Goal: Task Accomplishment & Management: Use online tool/utility

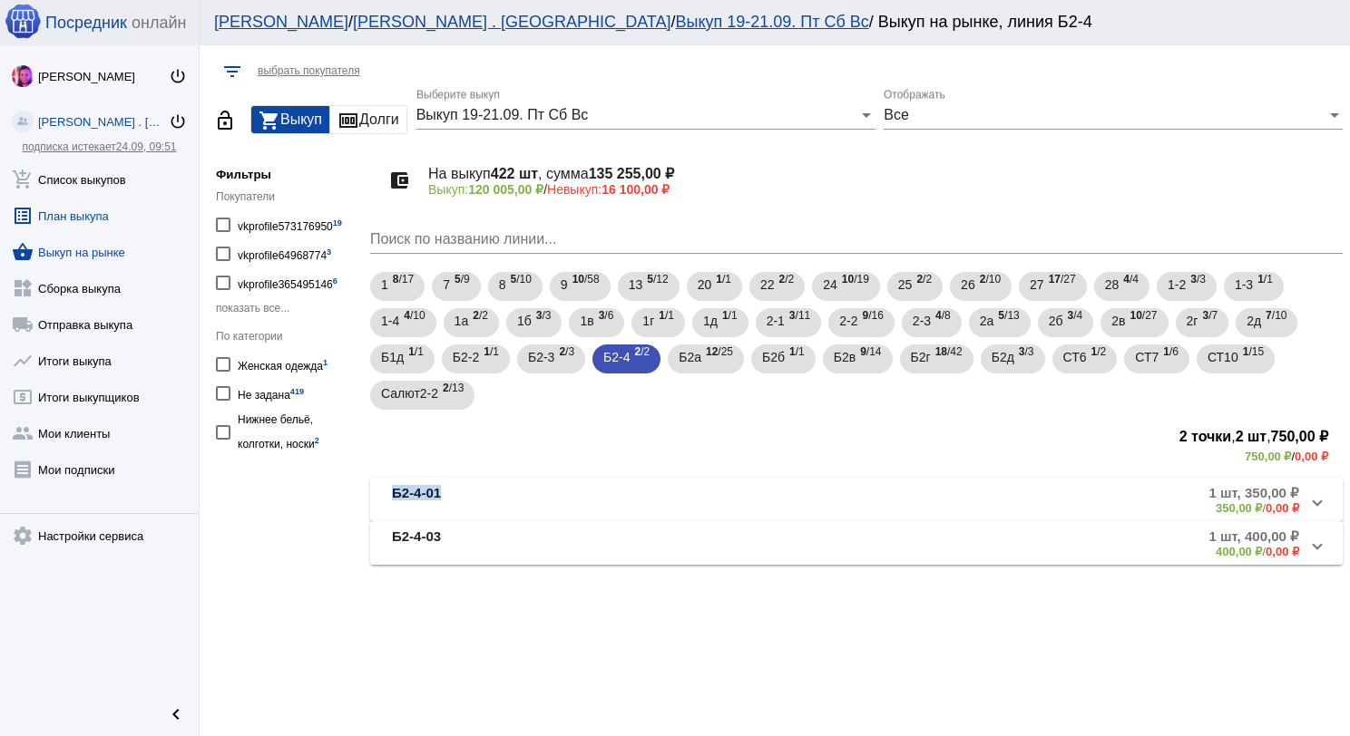
drag, startPoint x: 0, startPoint y: 0, endPoint x: 196, endPoint y: 203, distance: 282.2
click at [121, 182] on link "add_shopping_cart Список выкупов" at bounding box center [99, 176] width 199 height 36
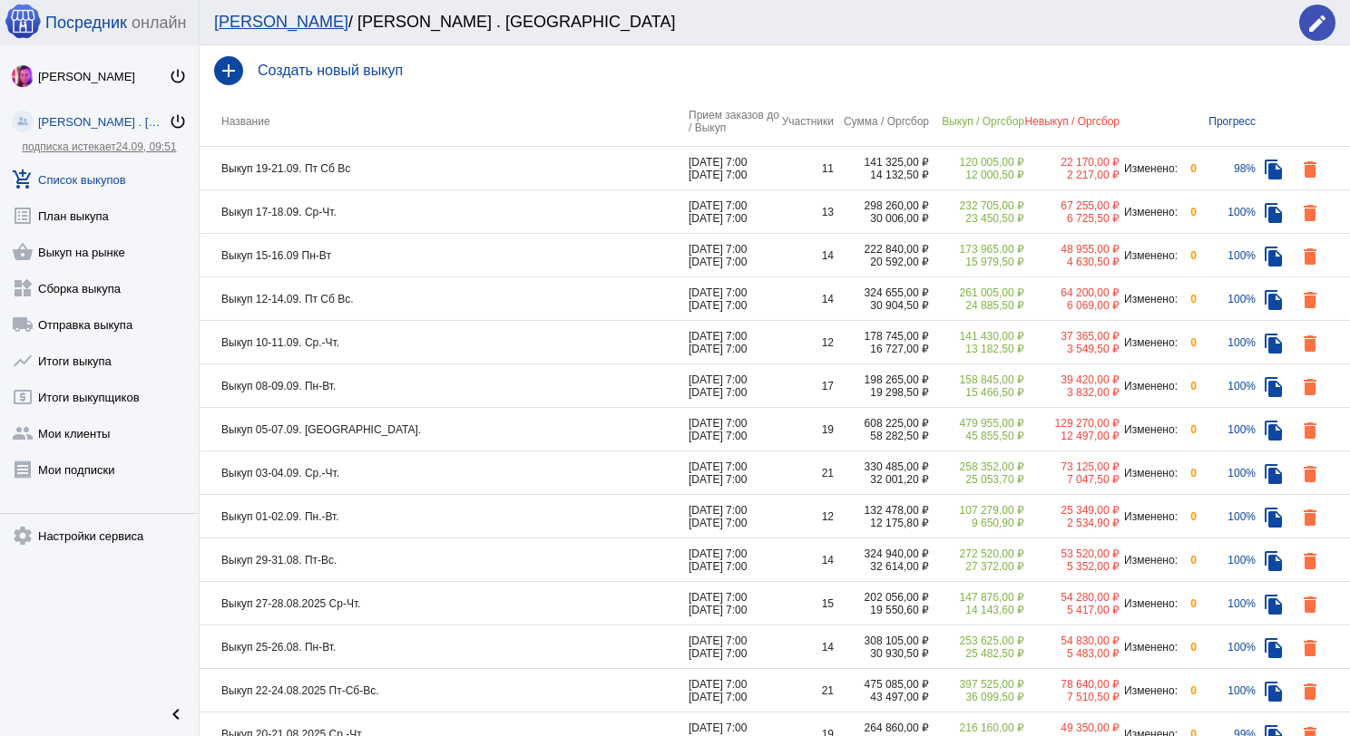
click at [437, 163] on td "Выкуп 19-21.09. Пт Сб Вс" at bounding box center [444, 169] width 489 height 44
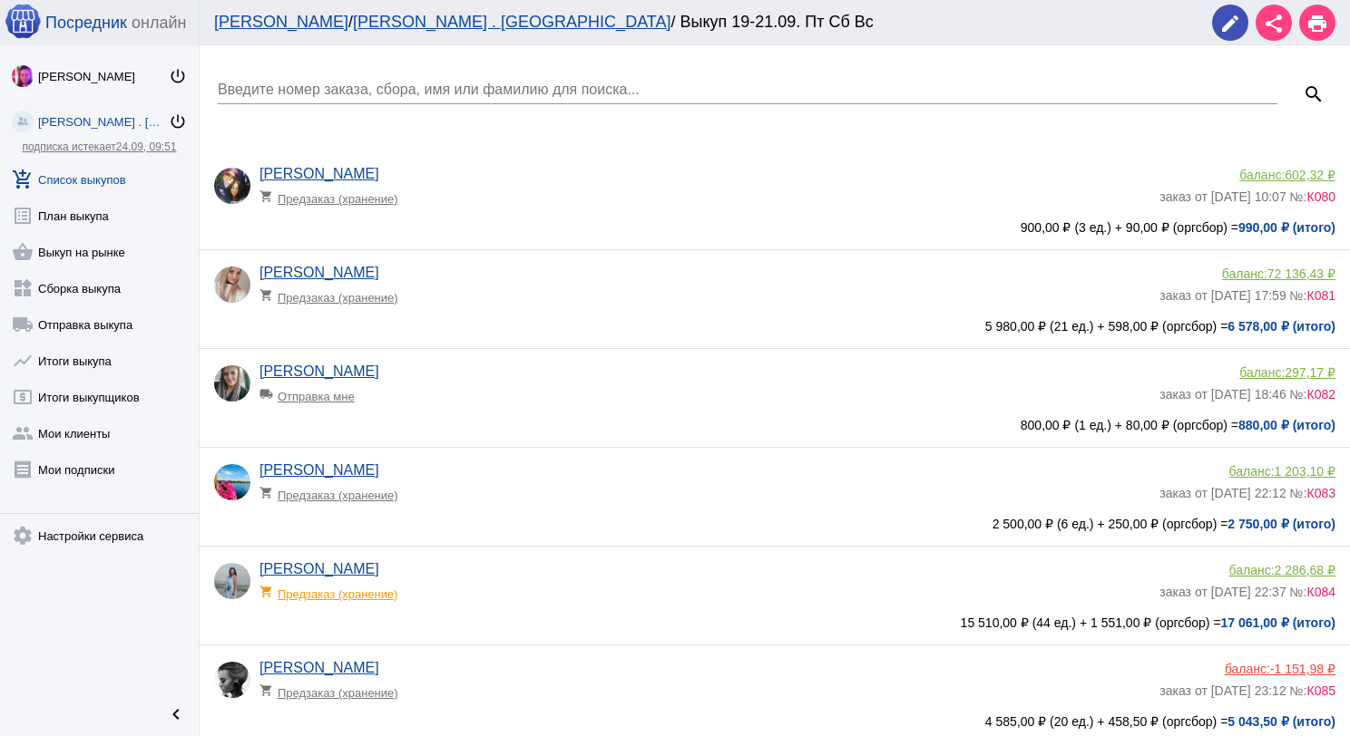
click at [395, 82] on input "Введите номер заказа, сбора, имя или фамилию для поиска..." at bounding box center [747, 90] width 1059 height 16
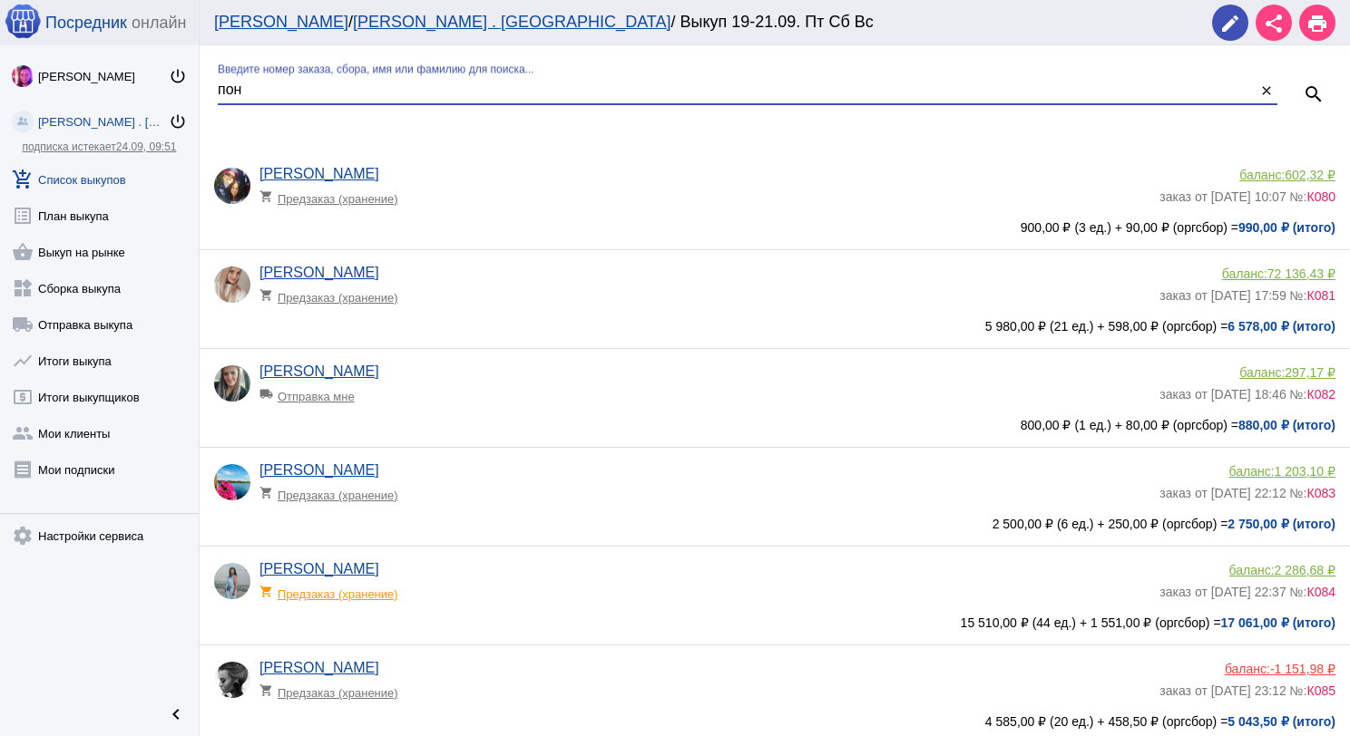
type input "пон"
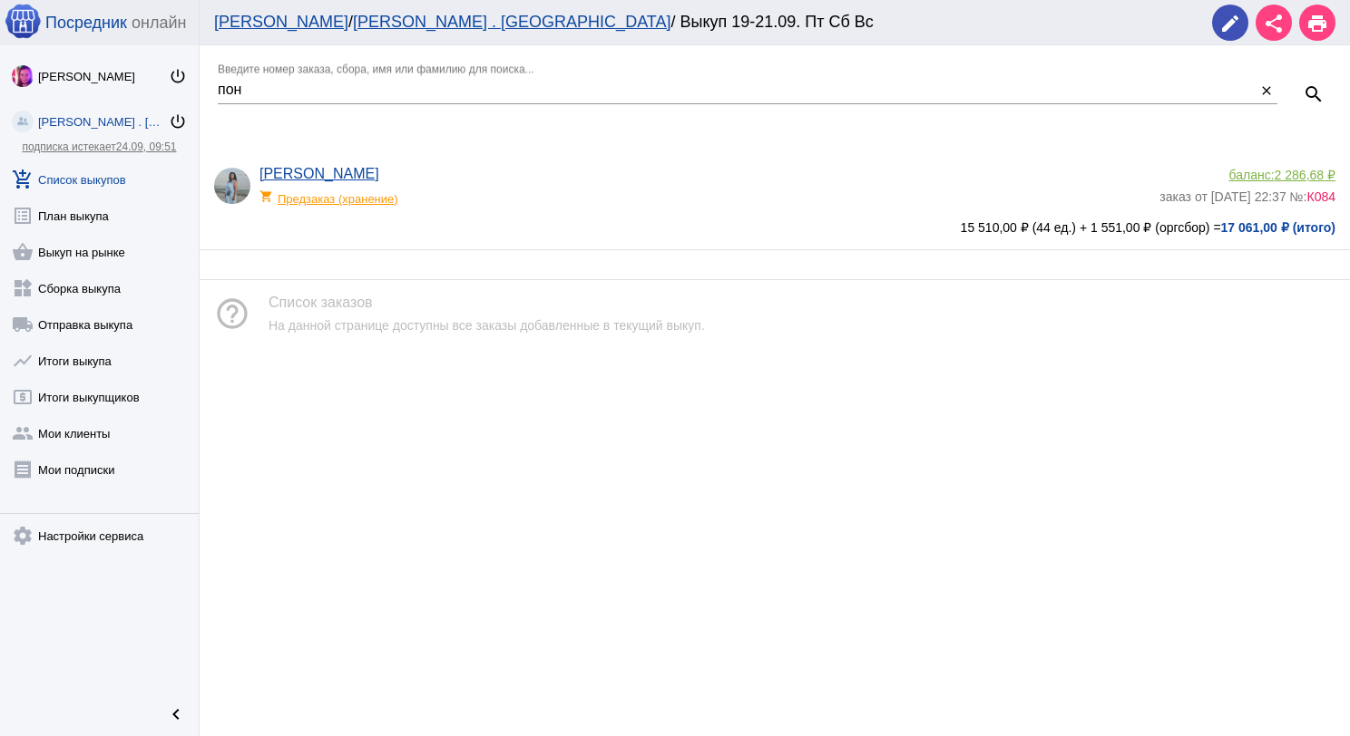
click at [359, 203] on div "shopping_cart Предзаказ (хранение)" at bounding box center [334, 194] width 150 height 24
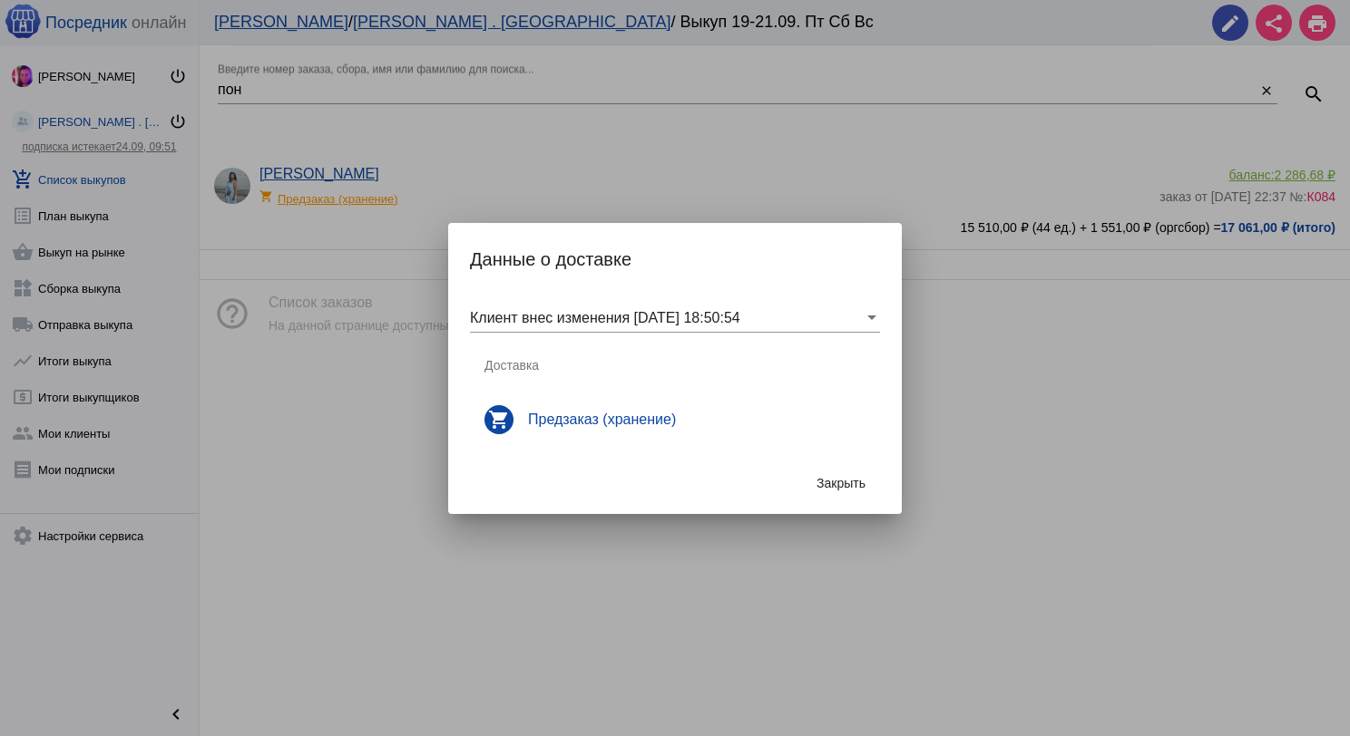
click at [850, 468] on button "Закрыть" at bounding box center [841, 483] width 78 height 33
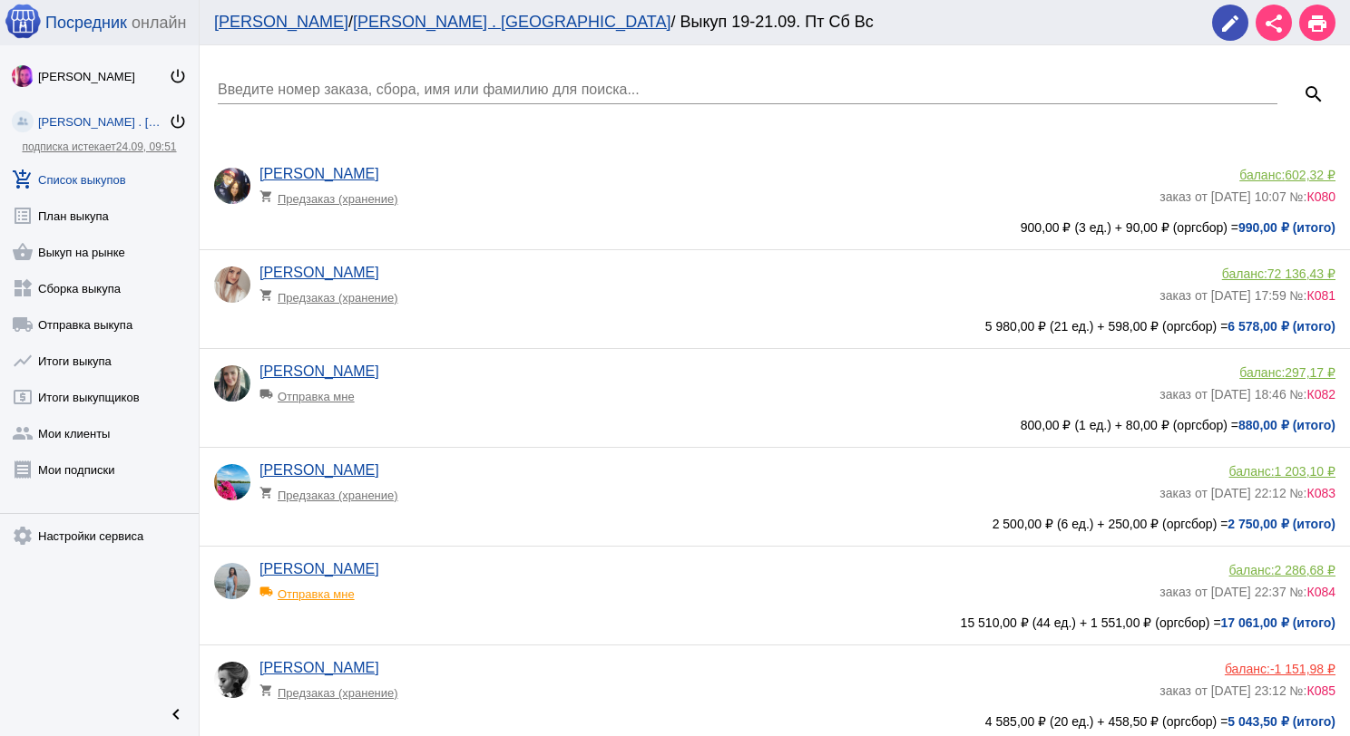
click at [337, 593] on div "local_shipping Отправка мне" at bounding box center [334, 590] width 150 height 24
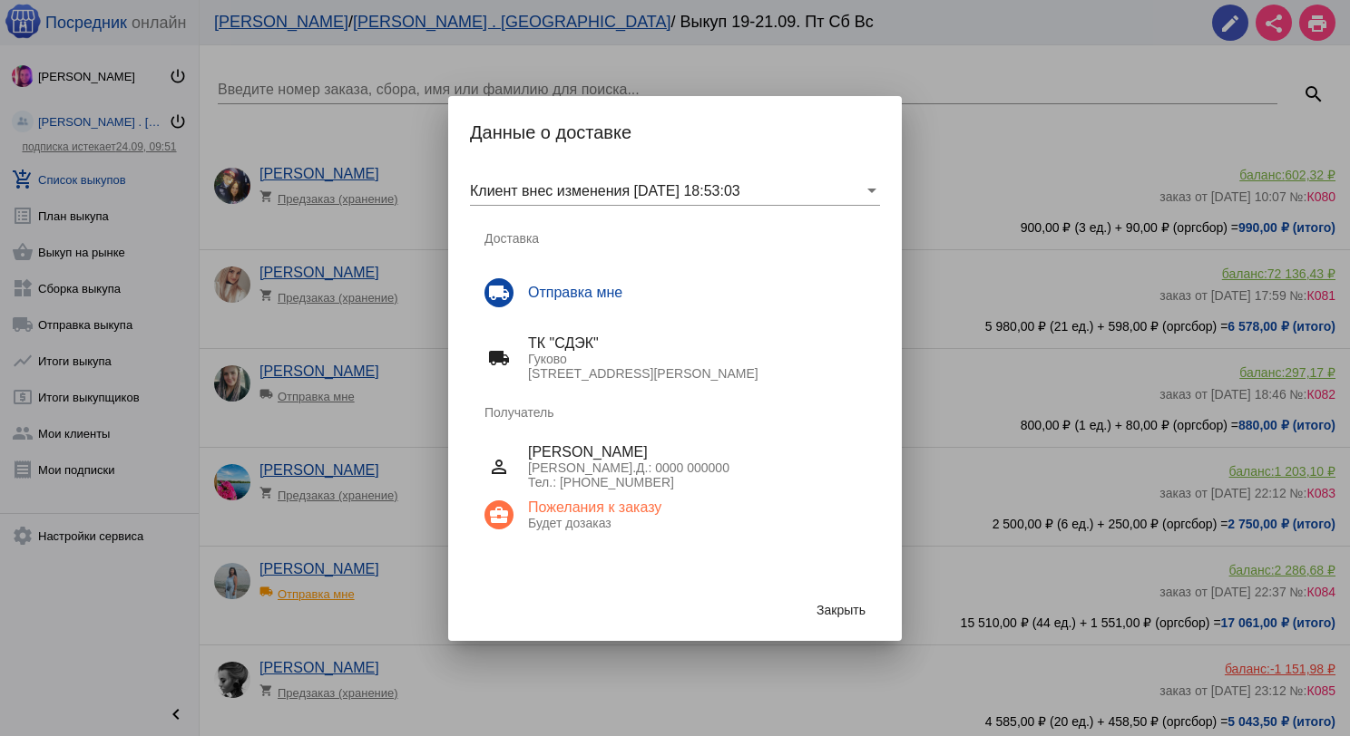
click at [853, 612] on span "Закрыть" at bounding box center [840, 610] width 49 height 15
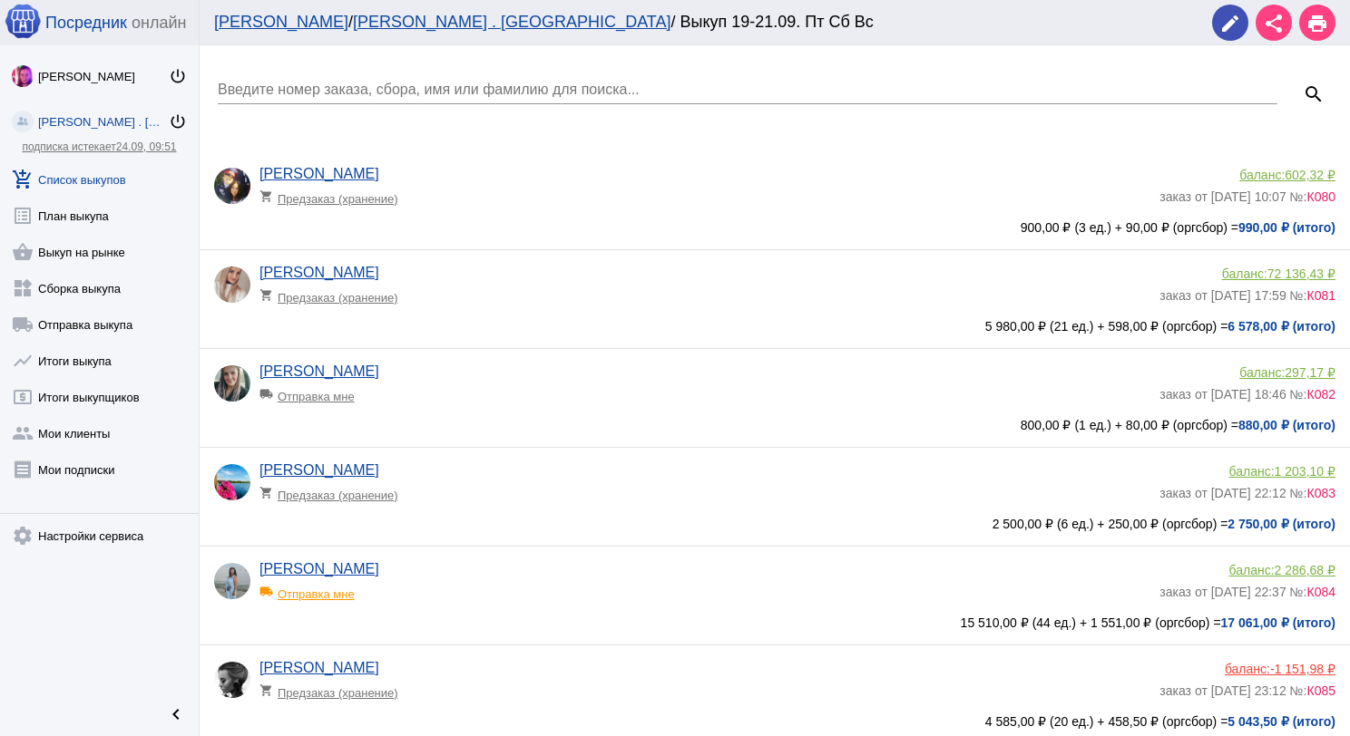
click at [547, 87] on input "Введите номер заказа, сбора, имя или фамилию для поиска..." at bounding box center [747, 90] width 1059 height 16
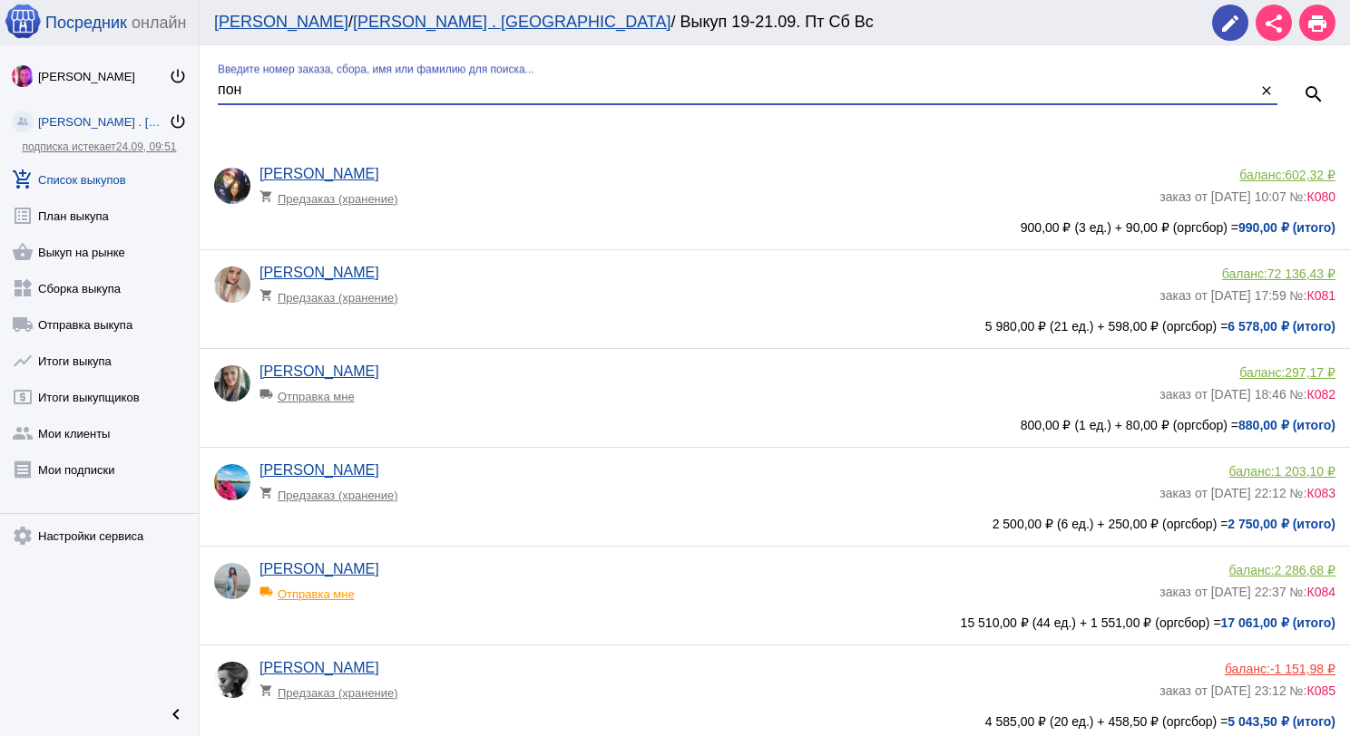
type input "пон"
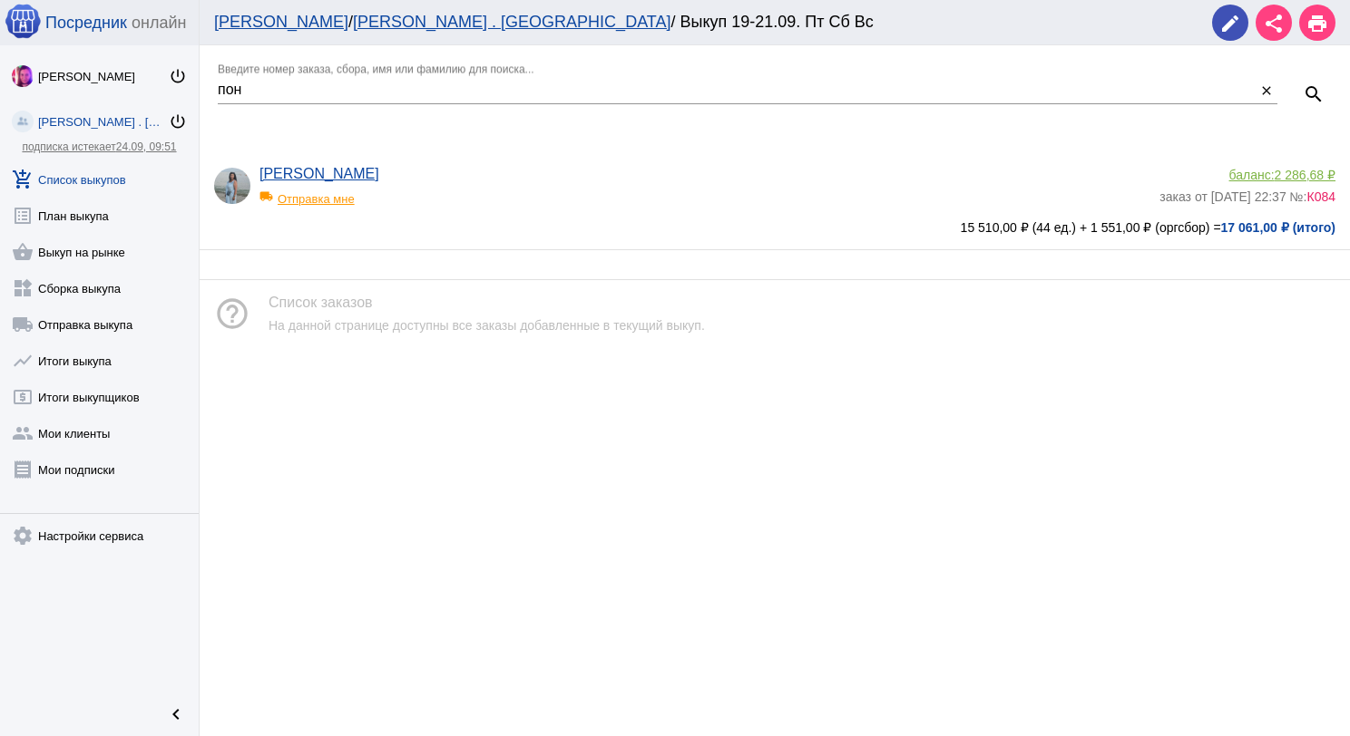
click at [530, 181] on div "[PERSON_NAME] local_shipping Отправка мне" at bounding box center [709, 190] width 900 height 49
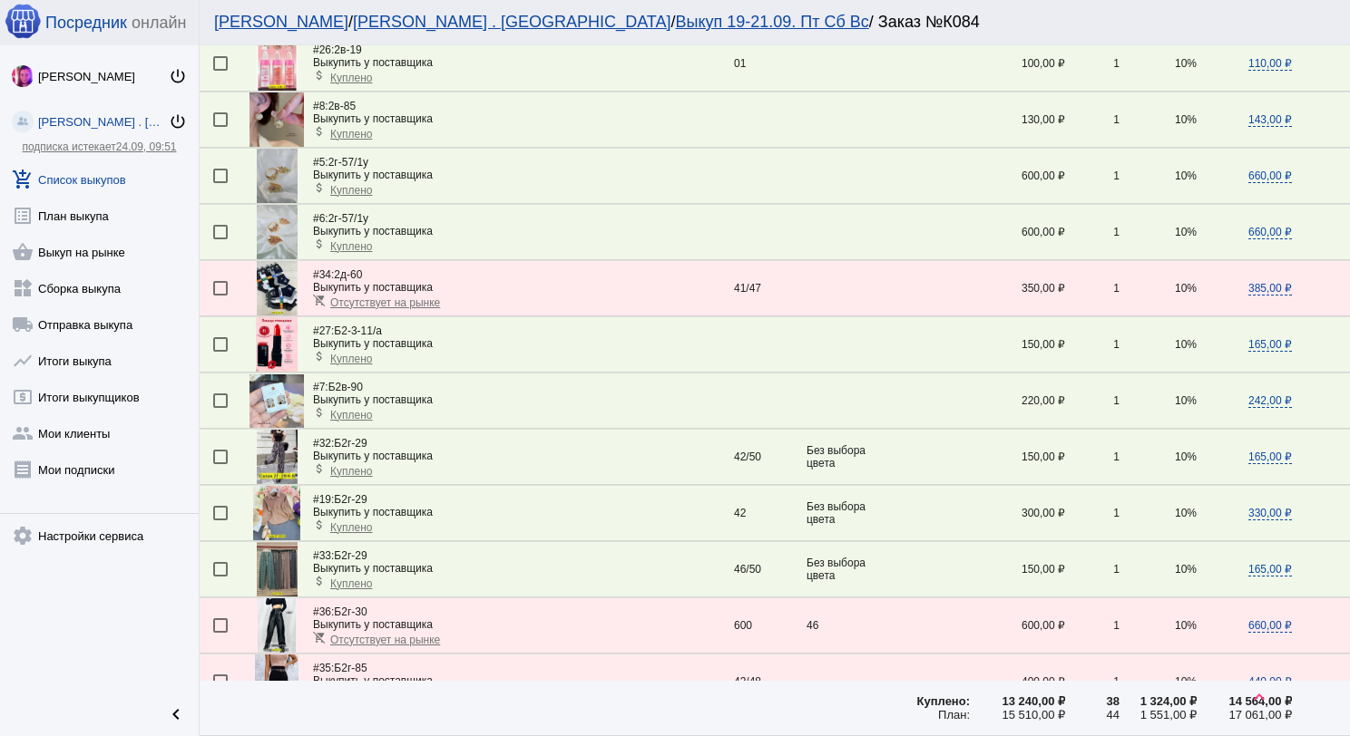
scroll to position [1876, 0]
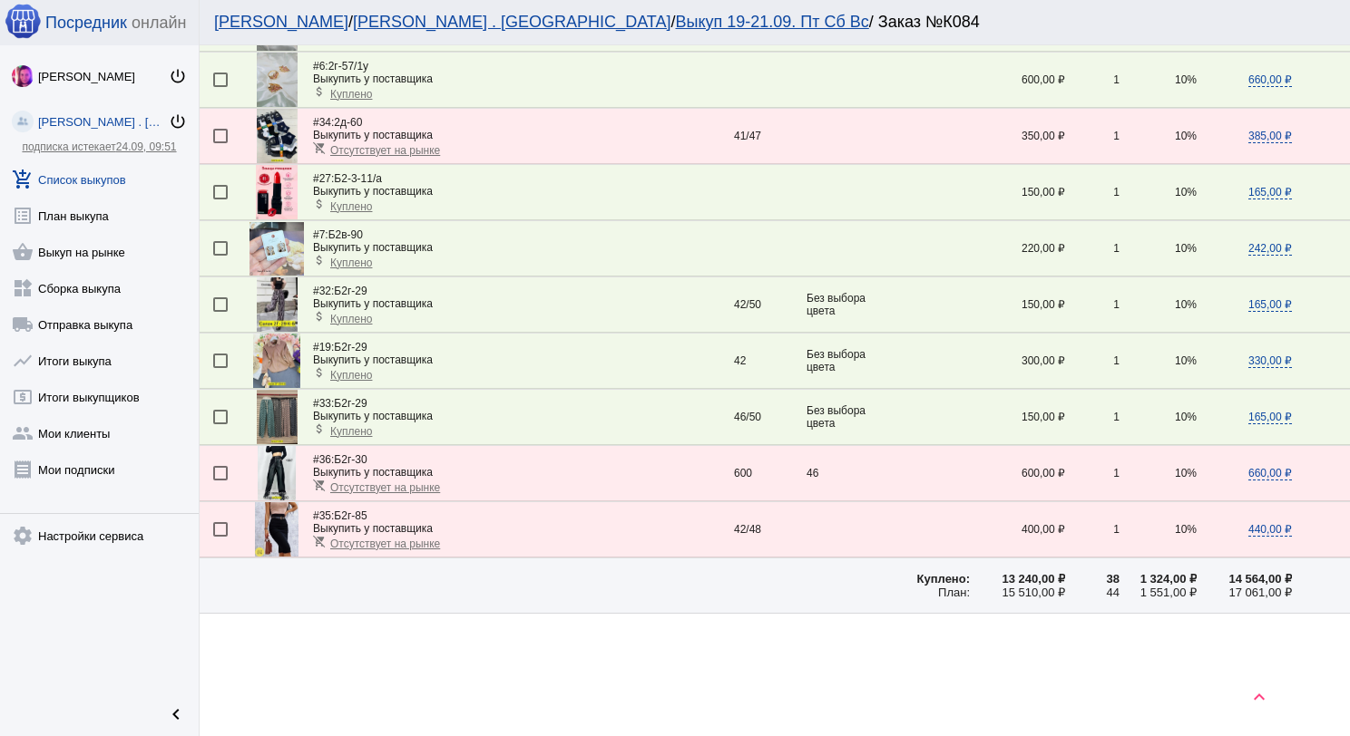
click at [105, 188] on link "add_shopping_cart Список выкупов" at bounding box center [99, 176] width 199 height 36
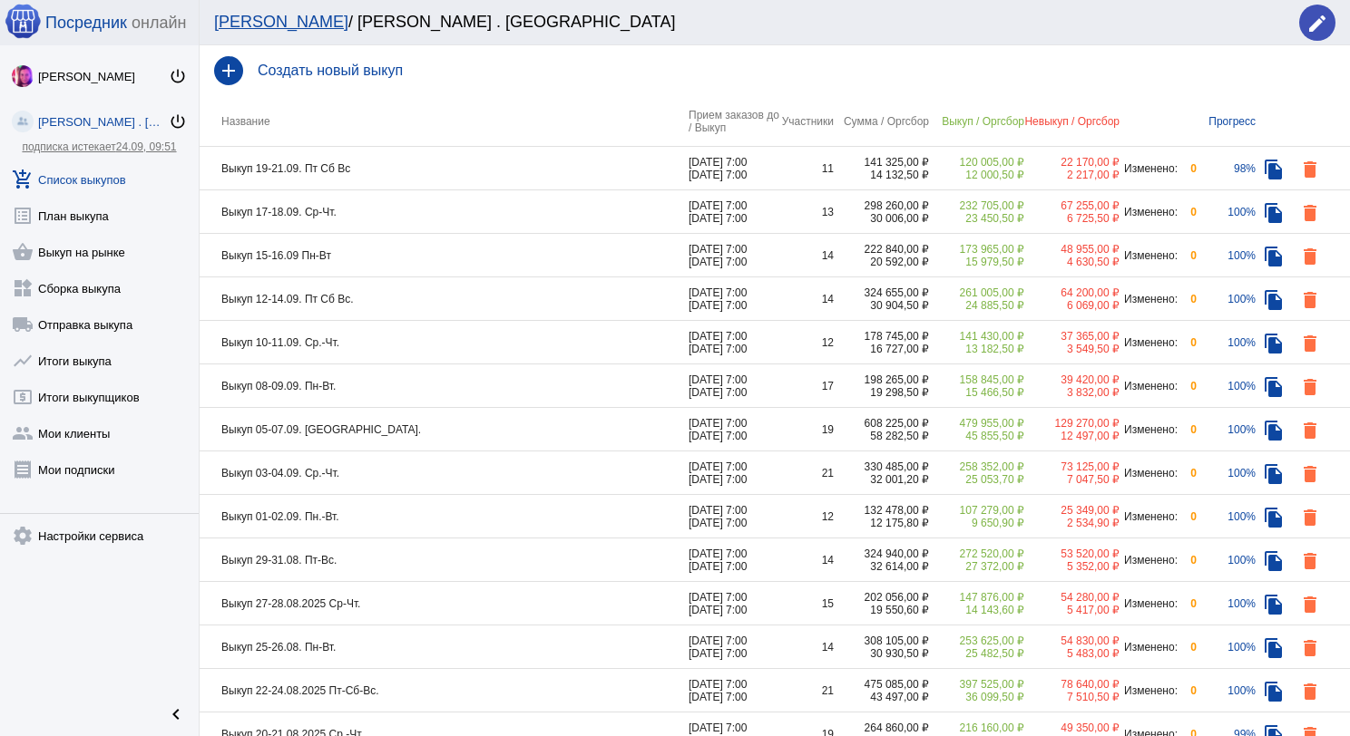
click at [500, 225] on td "Выкуп 17-18.09. Ср-Чт." at bounding box center [444, 212] width 489 height 44
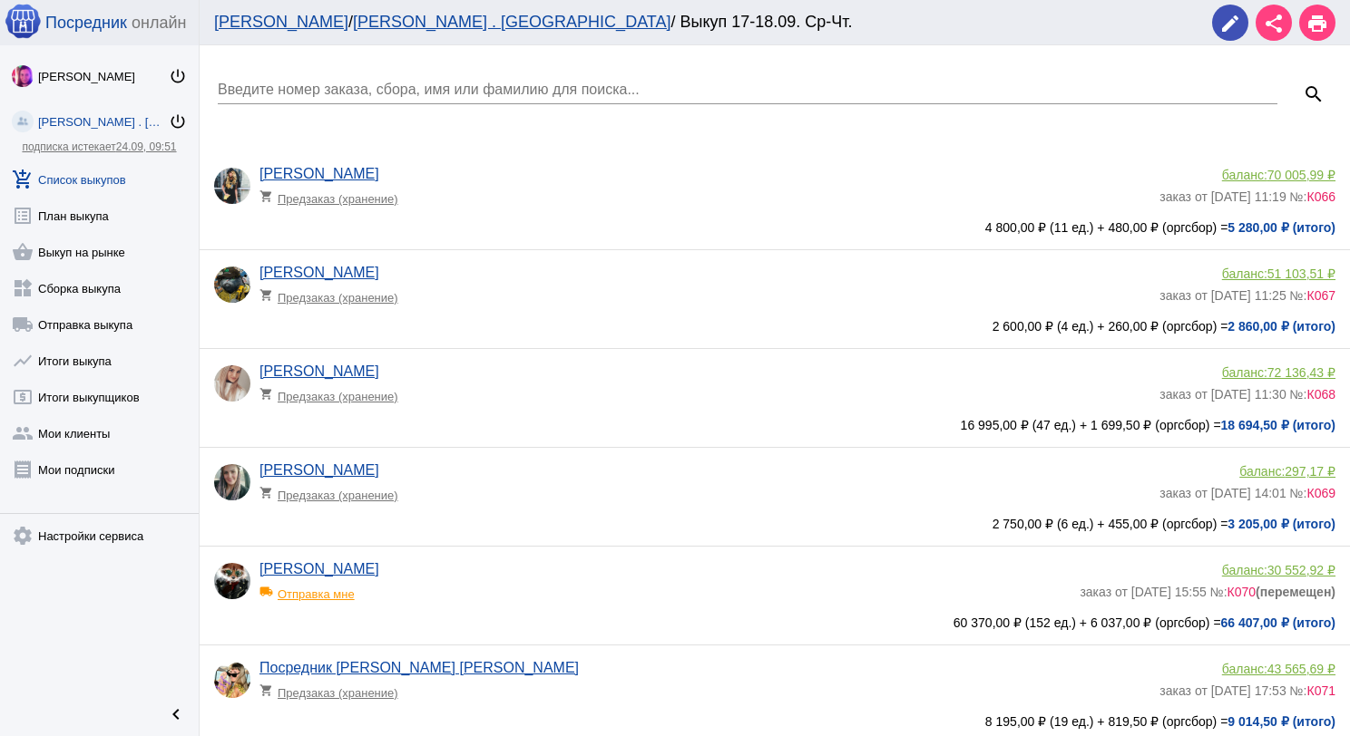
click at [439, 91] on input "Введите номер заказа, сбора, имя или фамилию для поиска..." at bounding box center [747, 90] width 1059 height 16
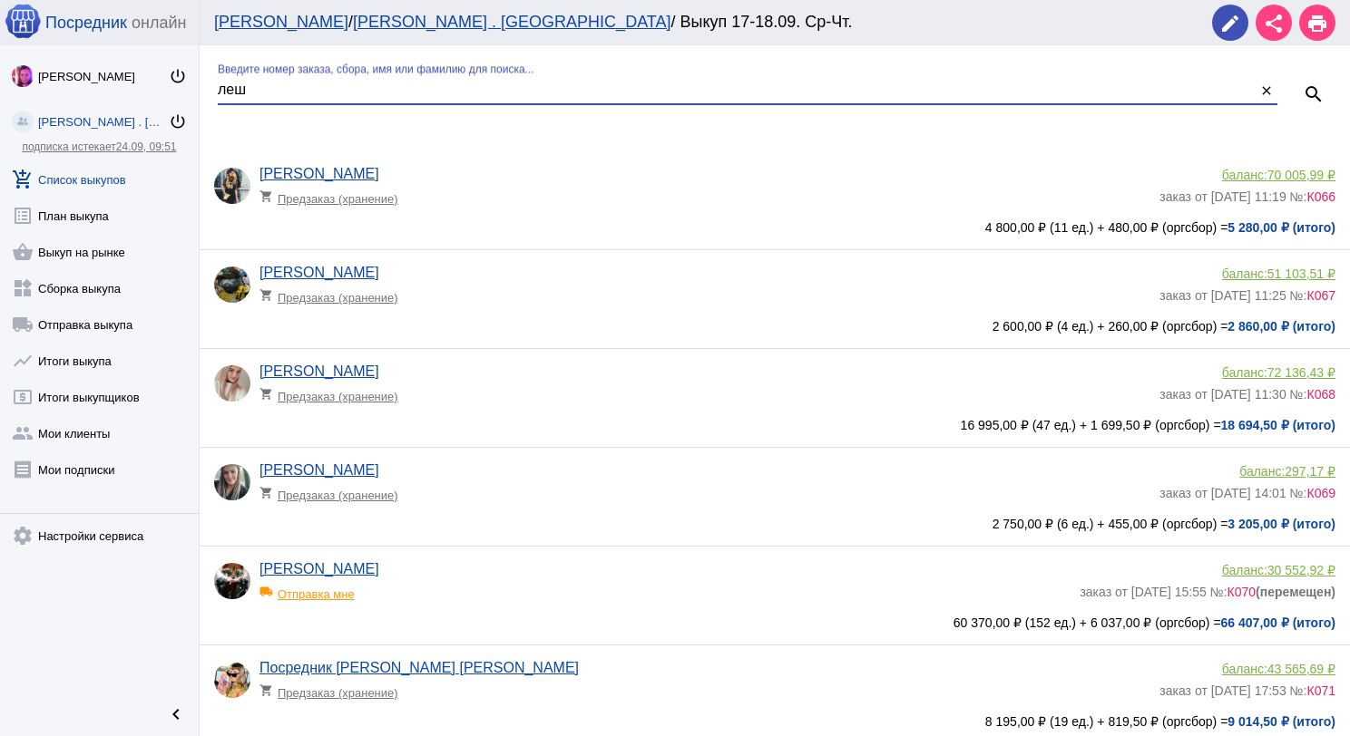
type input "леш"
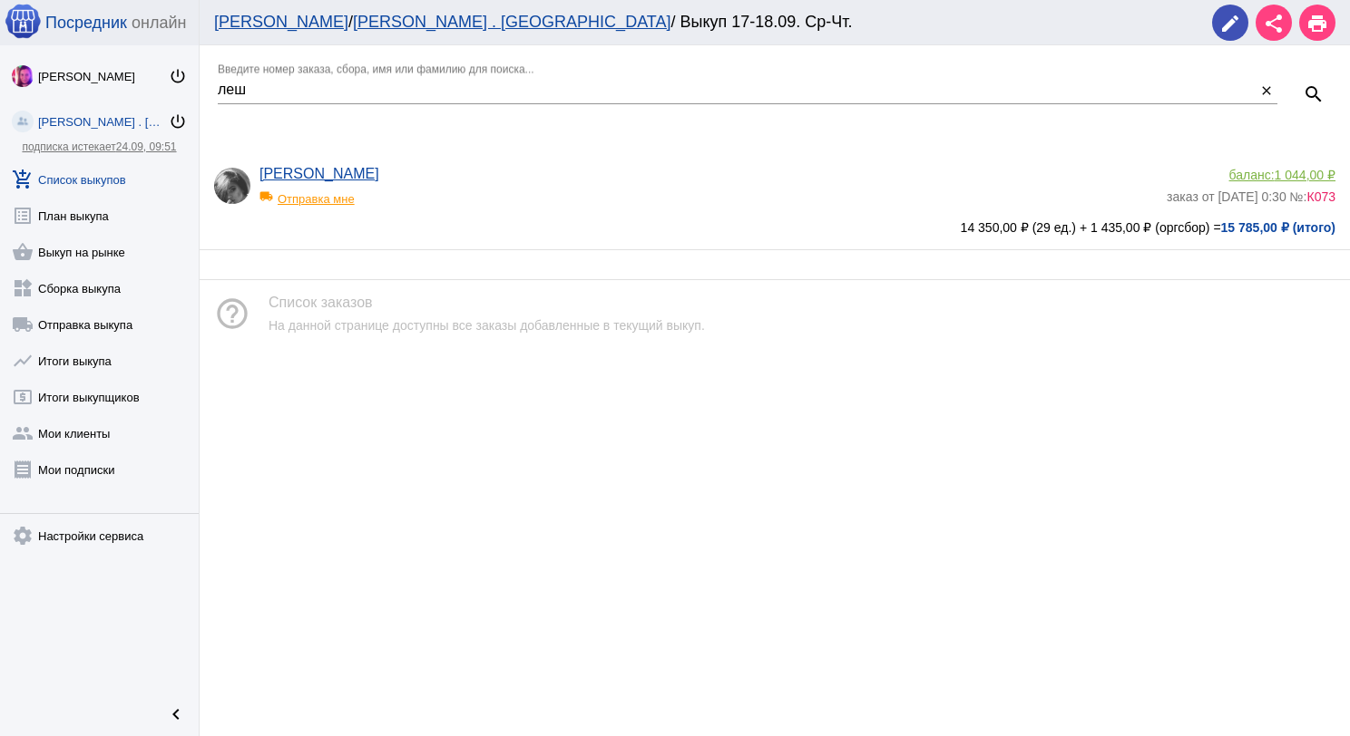
click at [286, 196] on div "local_shipping Отправка мне" at bounding box center [334, 194] width 150 height 24
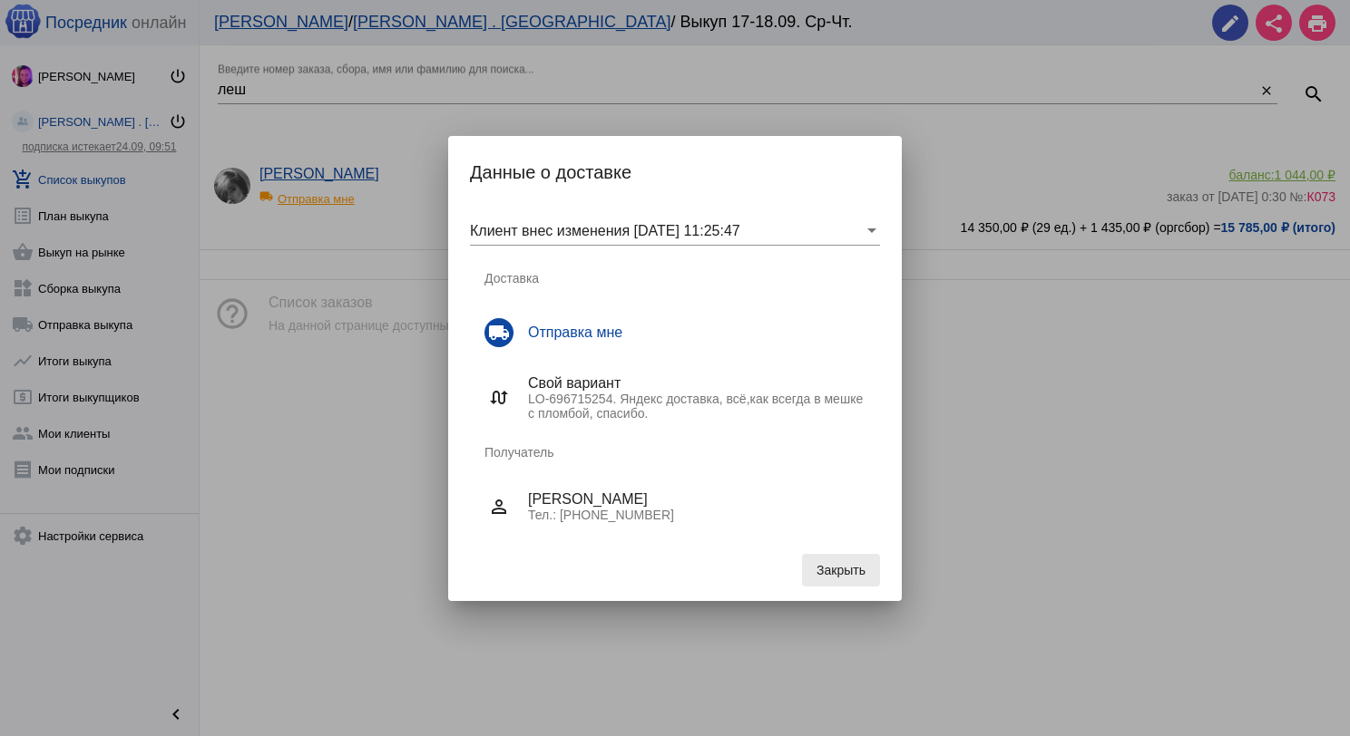
click at [830, 571] on span "Закрыть" at bounding box center [840, 570] width 49 height 15
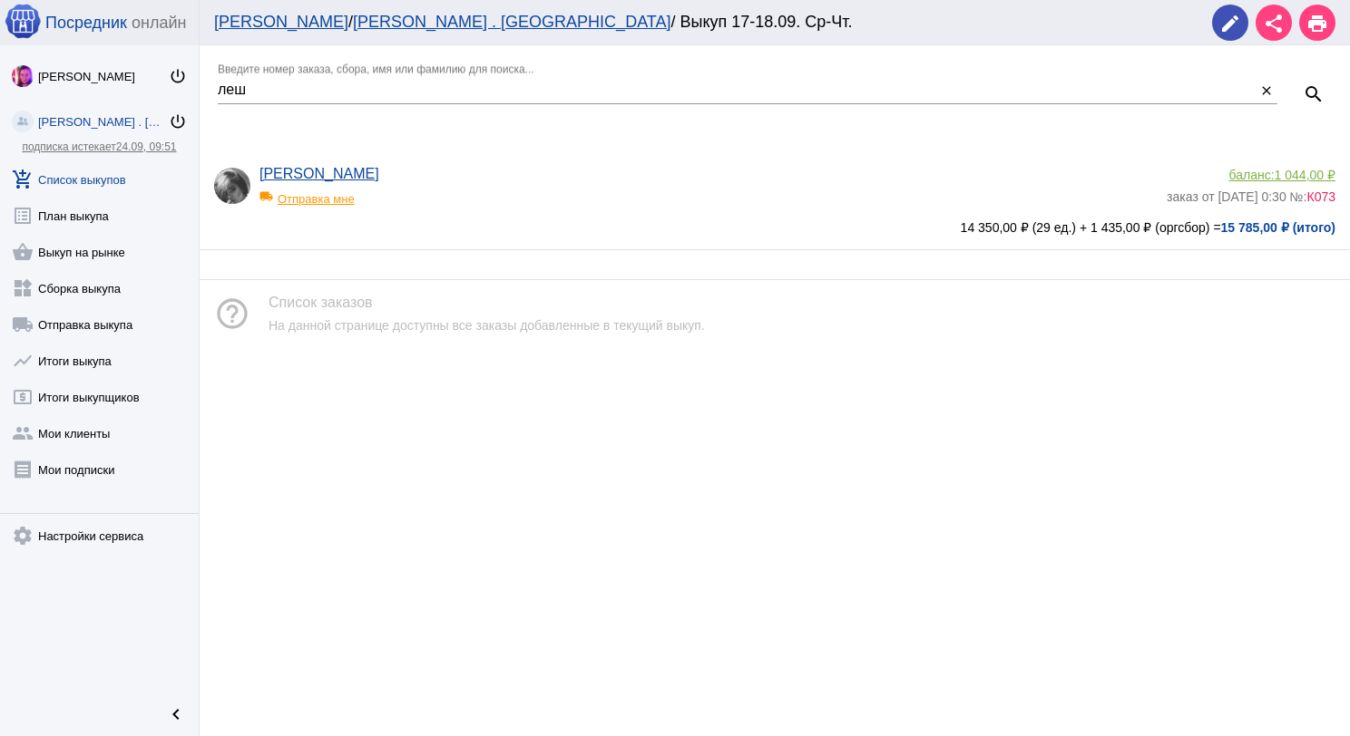
click at [87, 158] on link "add_shopping_cart Список выкупов" at bounding box center [99, 176] width 199 height 36
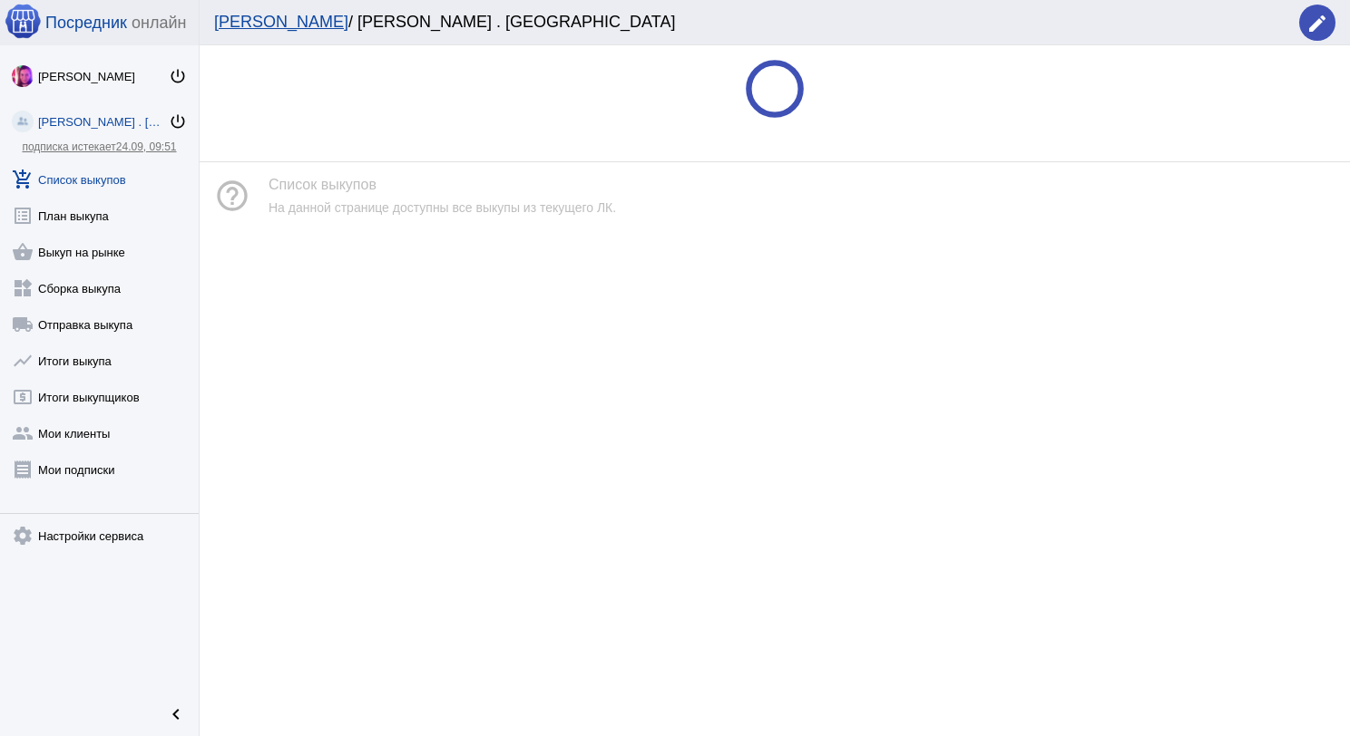
click at [93, 173] on link "add_shopping_cart Список выкупов" at bounding box center [99, 176] width 199 height 36
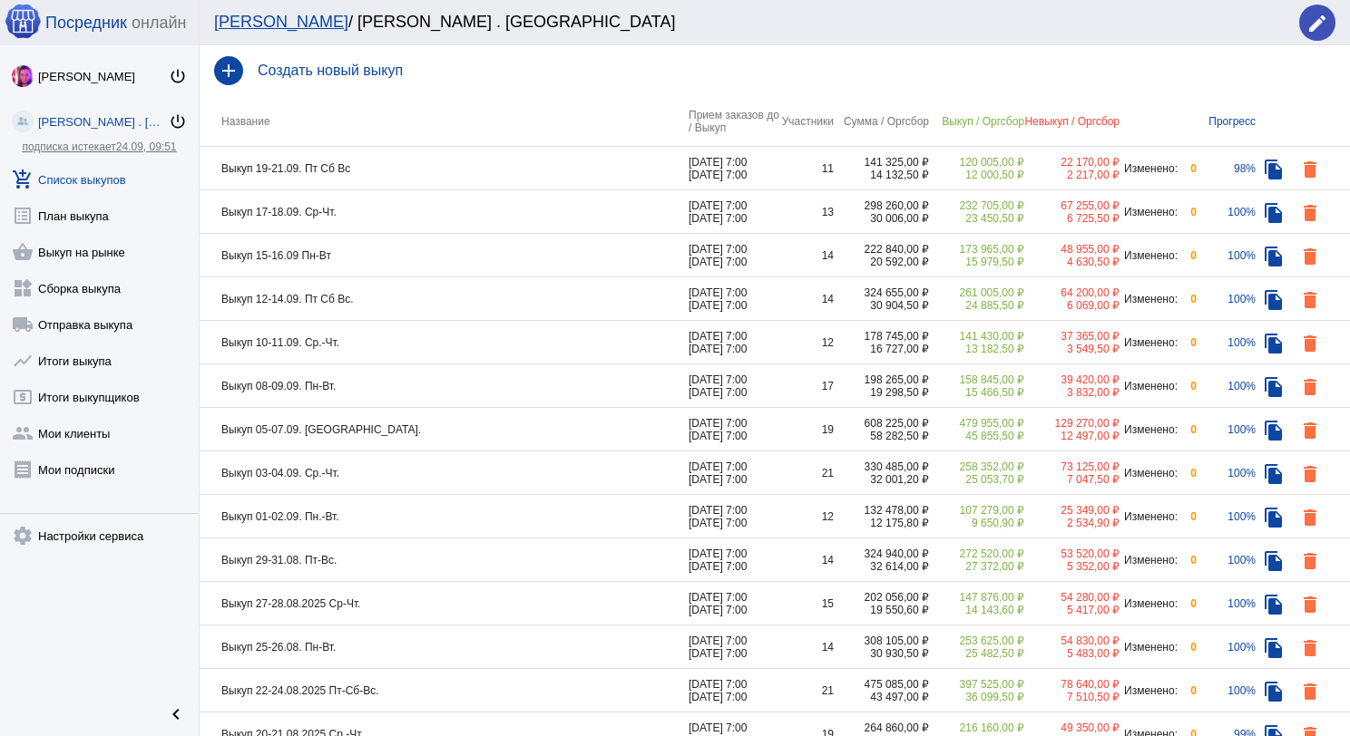
click at [457, 167] on td "Выкуп 19-21.09. Пт Сб Вс" at bounding box center [444, 169] width 489 height 44
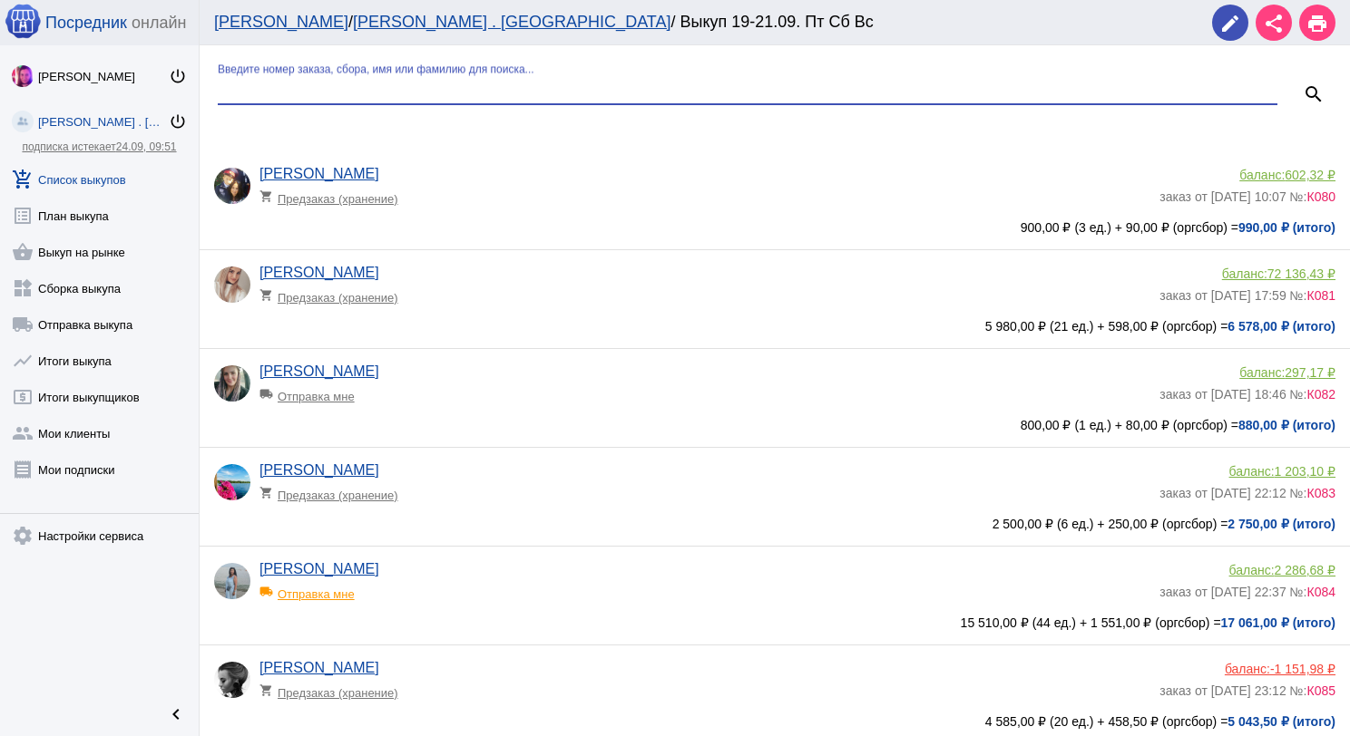
click at [401, 83] on input "Введите номер заказа, сбора, имя или фамилию для поиска..." at bounding box center [747, 90] width 1059 height 16
type input "кар"
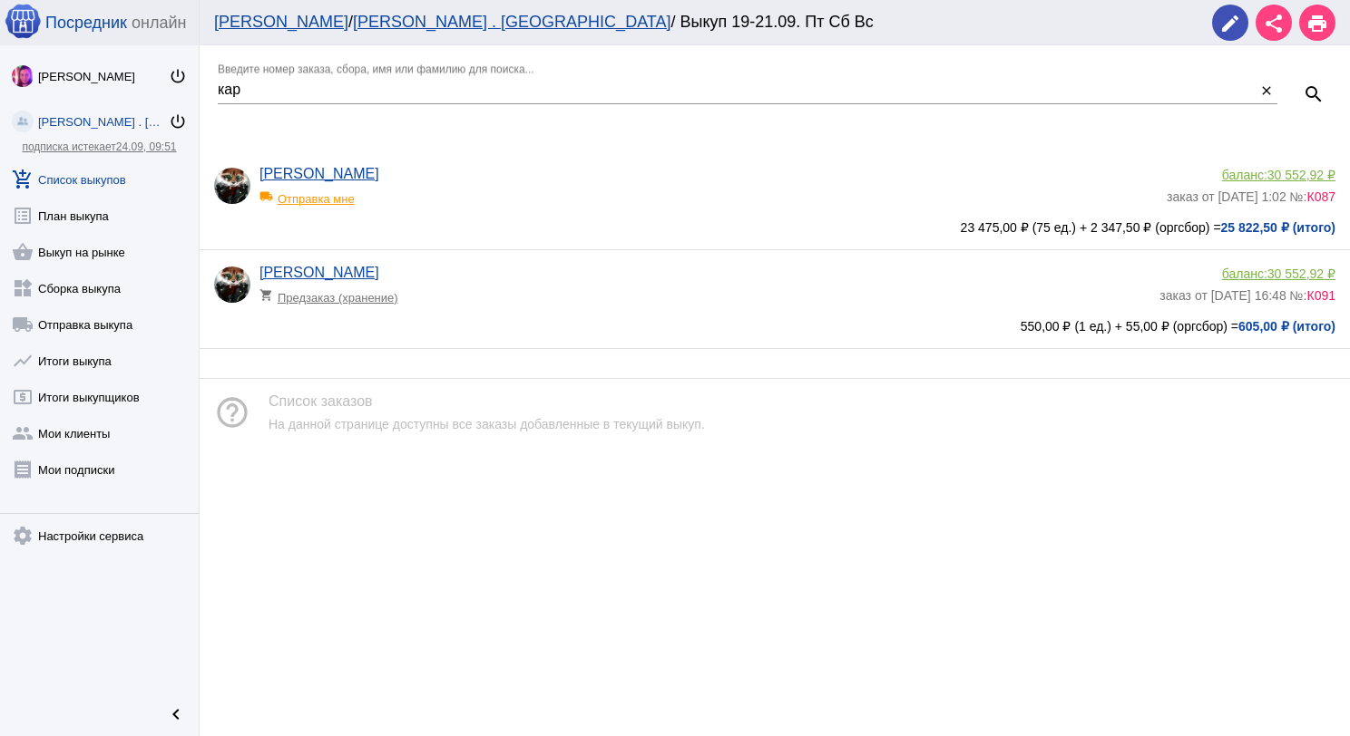
click at [1307, 171] on span "30 552,92 ₽" at bounding box center [1301, 175] width 68 height 15
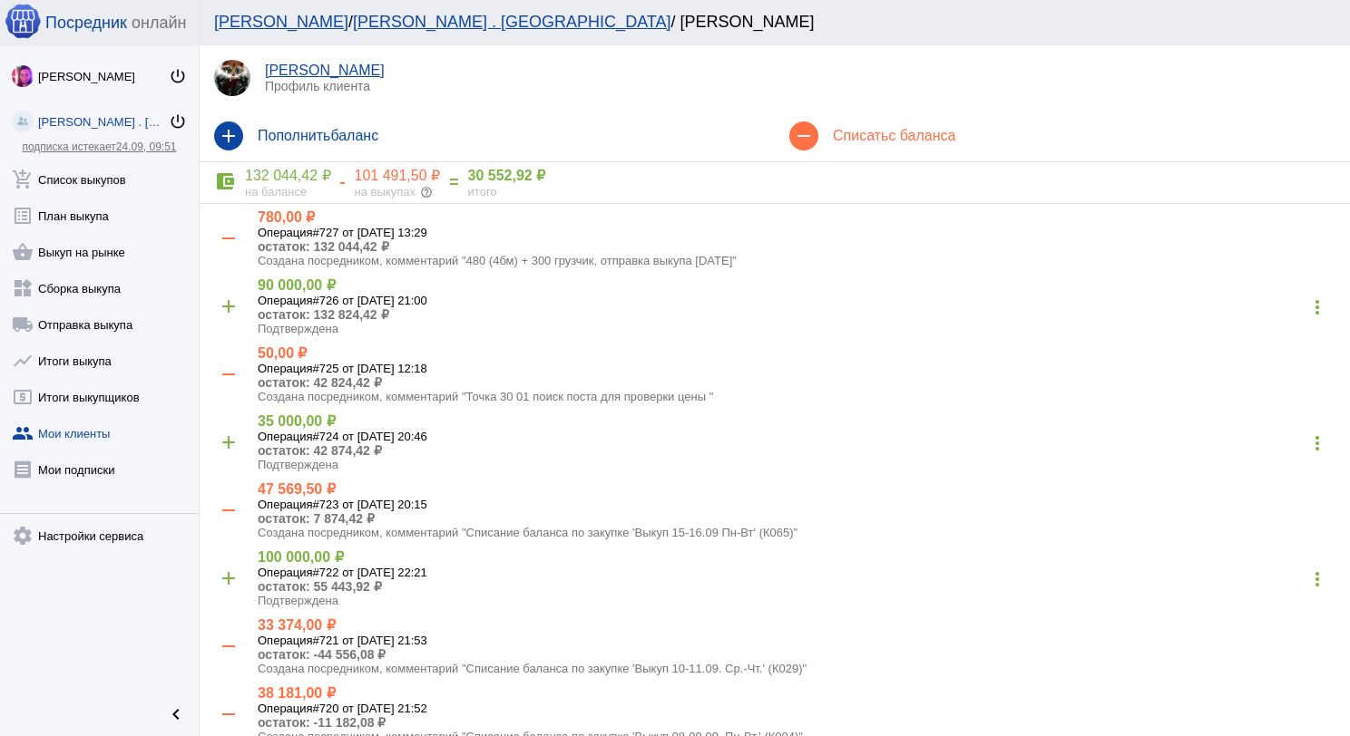
click at [392, 175] on div "101 491,50 ₽" at bounding box center [398, 176] width 86 height 18
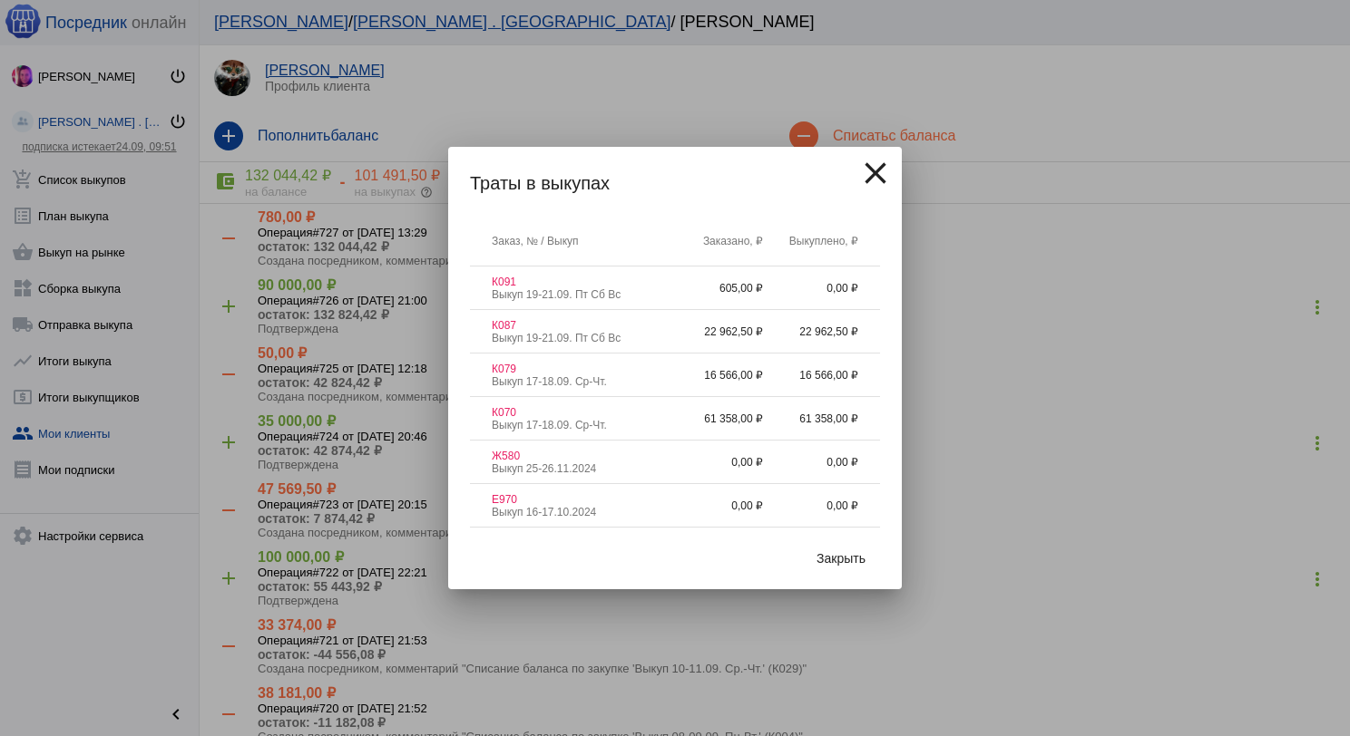
click at [835, 556] on span "Закрыть" at bounding box center [840, 558] width 49 height 15
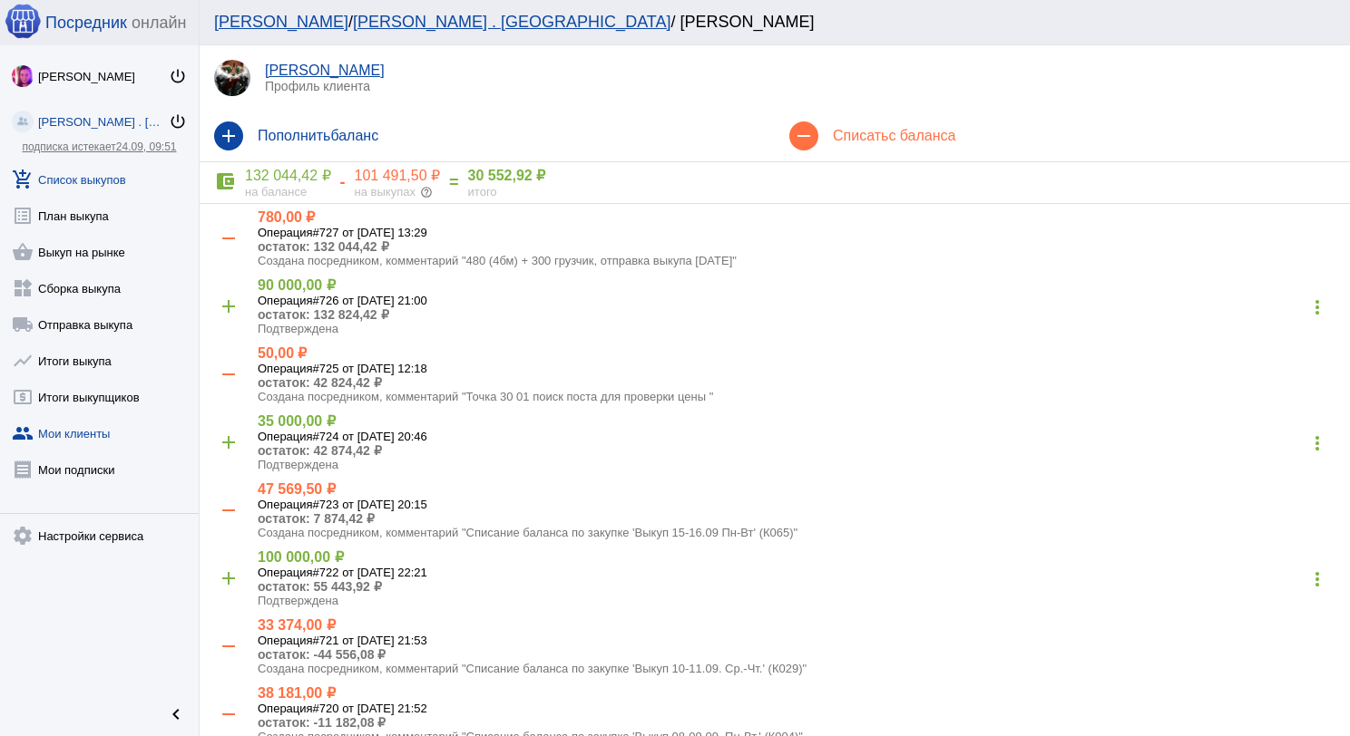
click at [127, 170] on link "add_shopping_cart Список выкупов" at bounding box center [99, 176] width 199 height 36
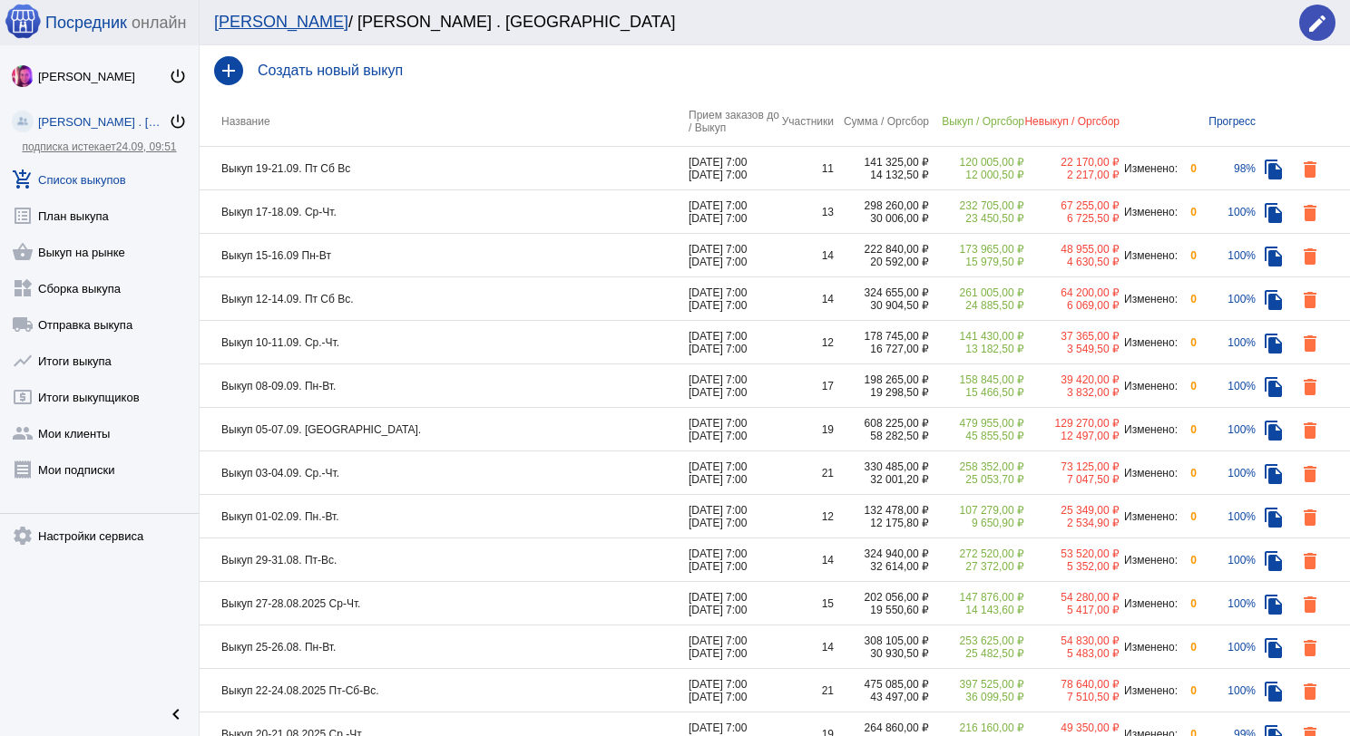
click at [374, 298] on td "Выкуп 12-14.09. Пт Сб Вс." at bounding box center [444, 300] width 489 height 44
click at [395, 301] on td "Выкуп 12-14.09. Пт Сб Вс." at bounding box center [444, 300] width 489 height 44
click at [422, 254] on td "Выкуп 15-16.09 Пн-Вт" at bounding box center [444, 256] width 489 height 44
click at [378, 189] on td "Выкуп 19-21.09. Пт Сб Вс" at bounding box center [444, 169] width 489 height 44
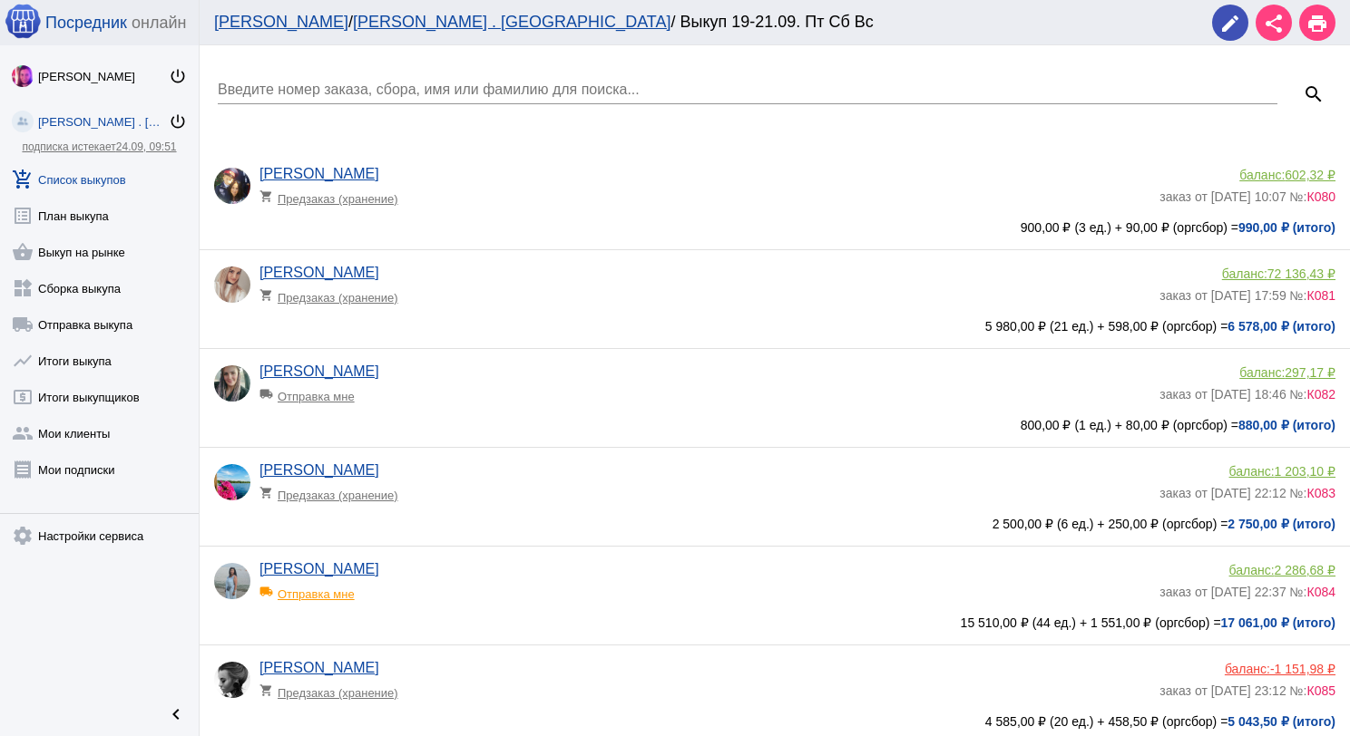
click at [107, 171] on link "add_shopping_cart Список выкупов" at bounding box center [99, 176] width 199 height 36
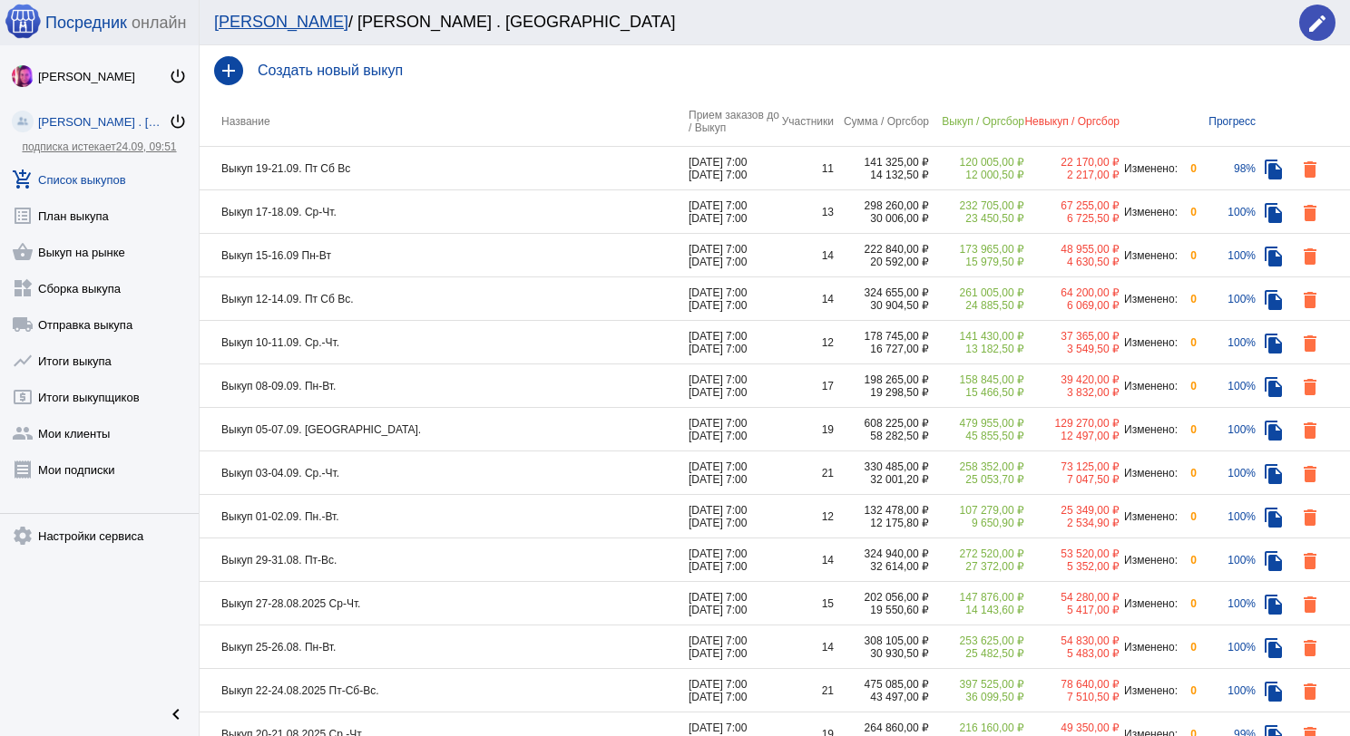
click at [397, 213] on td "Выкуп 17-18.09. Ср-Чт." at bounding box center [444, 212] width 489 height 44
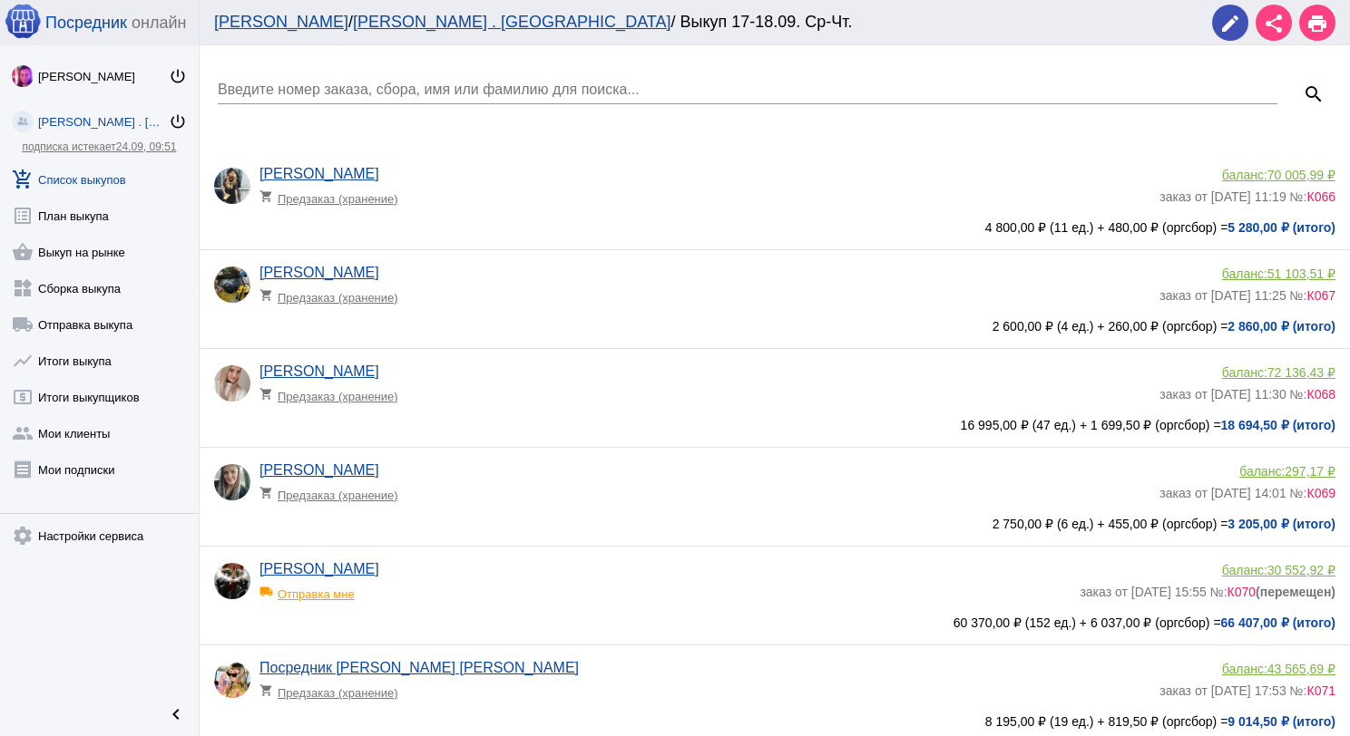
click at [346, 83] on input "Введите номер заказа, сбора, имя или фамилию для поиска..." at bounding box center [747, 90] width 1059 height 16
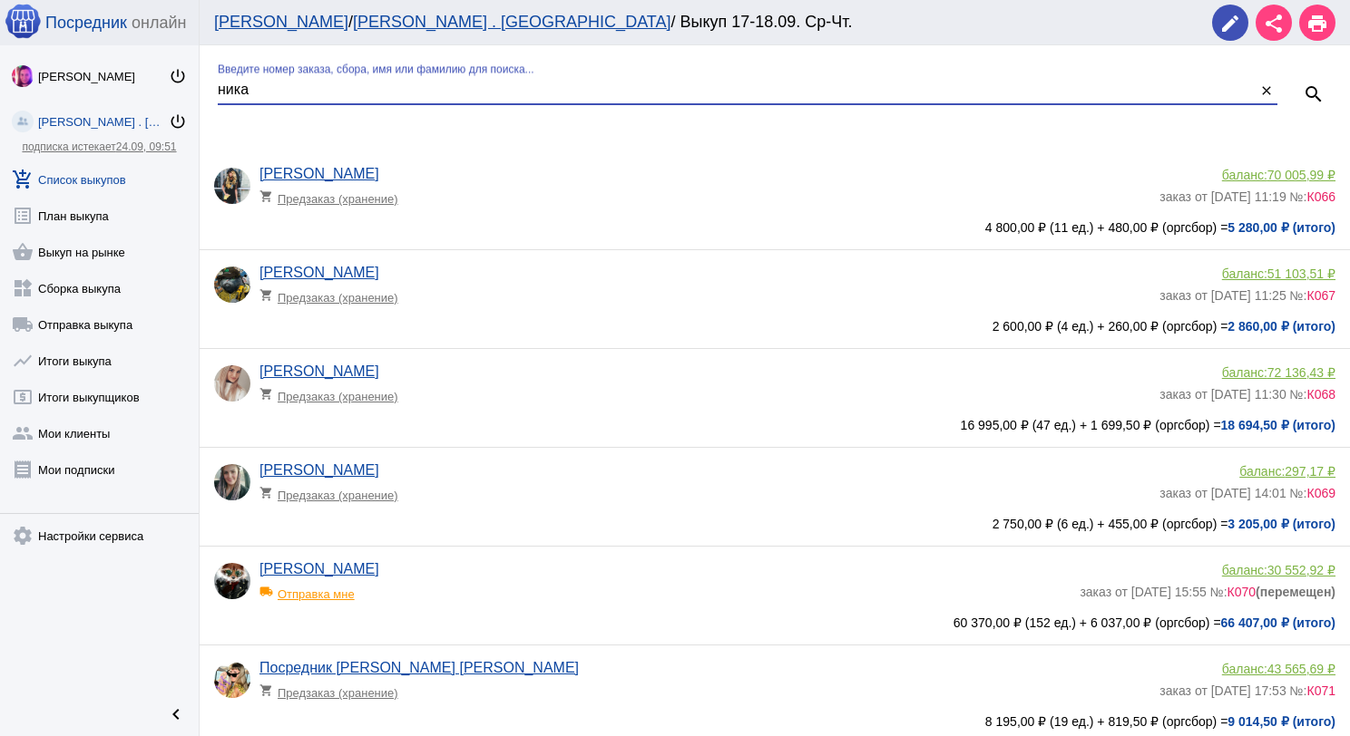
type input "ника"
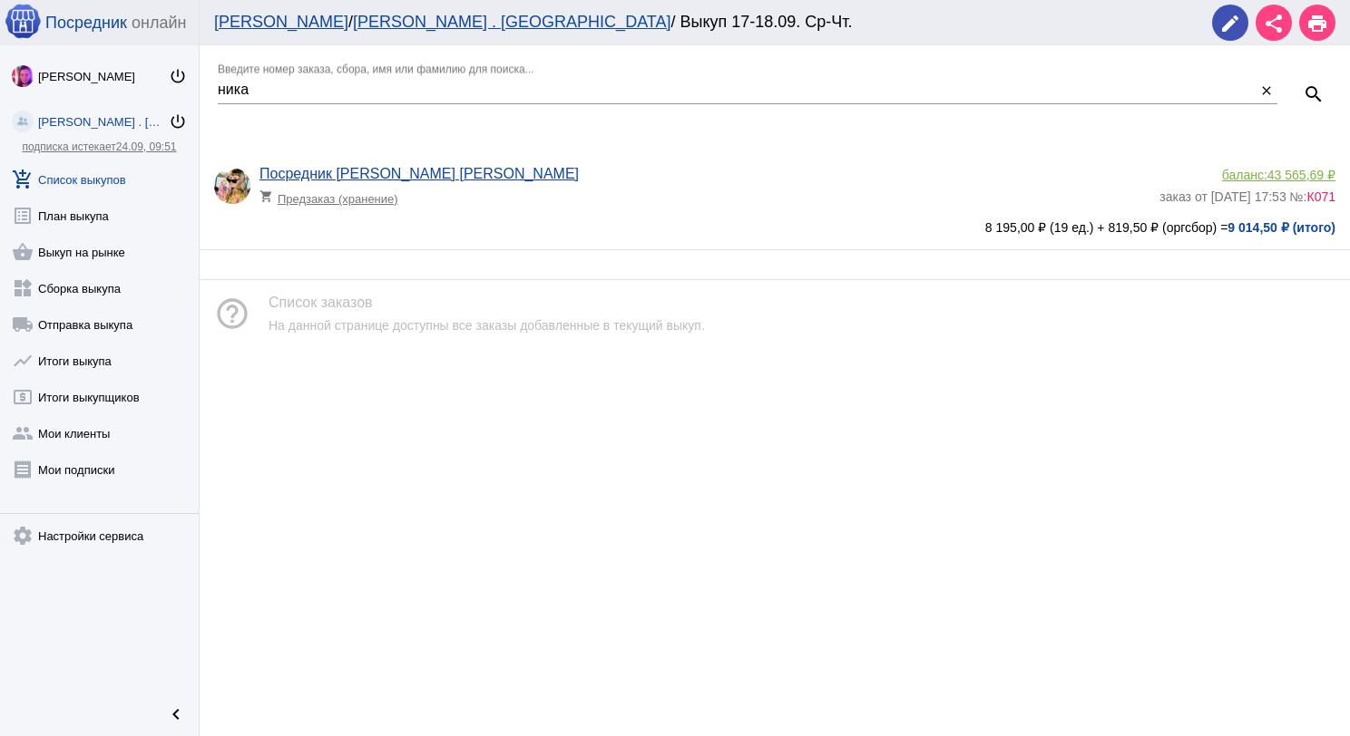
click at [617, 167] on div "Посредник Тк Садовод [PERSON_NAME] shopping_cart Предзаказ (хранение)" at bounding box center [709, 190] width 900 height 49
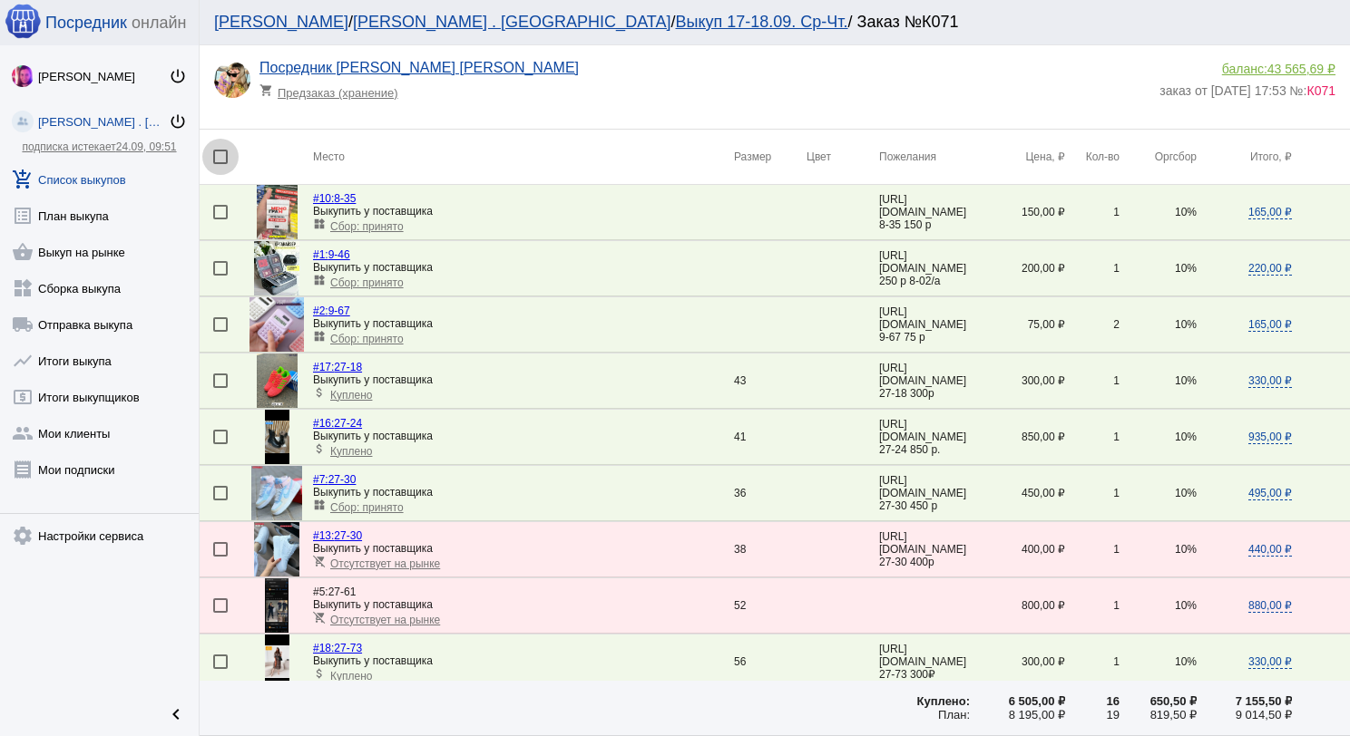
drag, startPoint x: 216, startPoint y: 152, endPoint x: 366, endPoint y: 275, distance: 193.4
click at [217, 155] on div at bounding box center [220, 157] width 15 height 15
click at [219, 164] on input "checkbox" at bounding box center [219, 164] width 1 height 1
checkbox input "true"
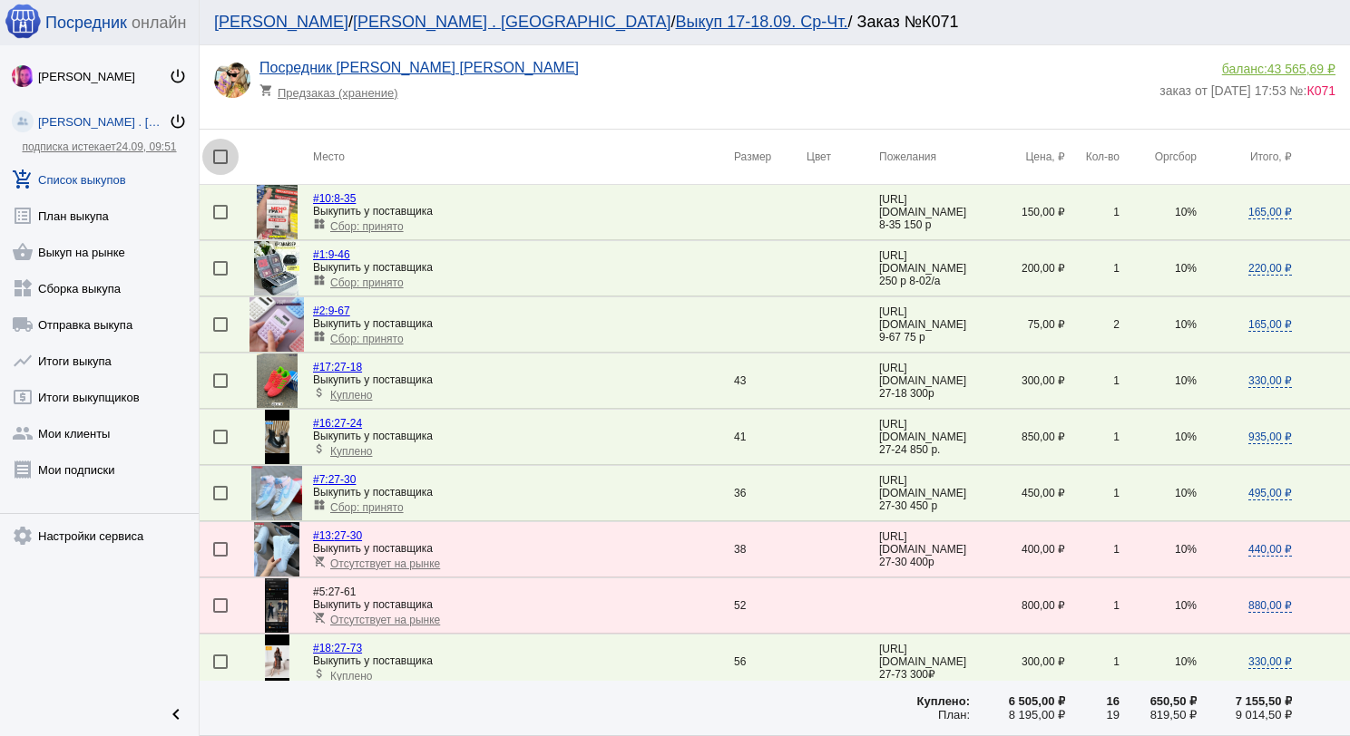
checkbox input "true"
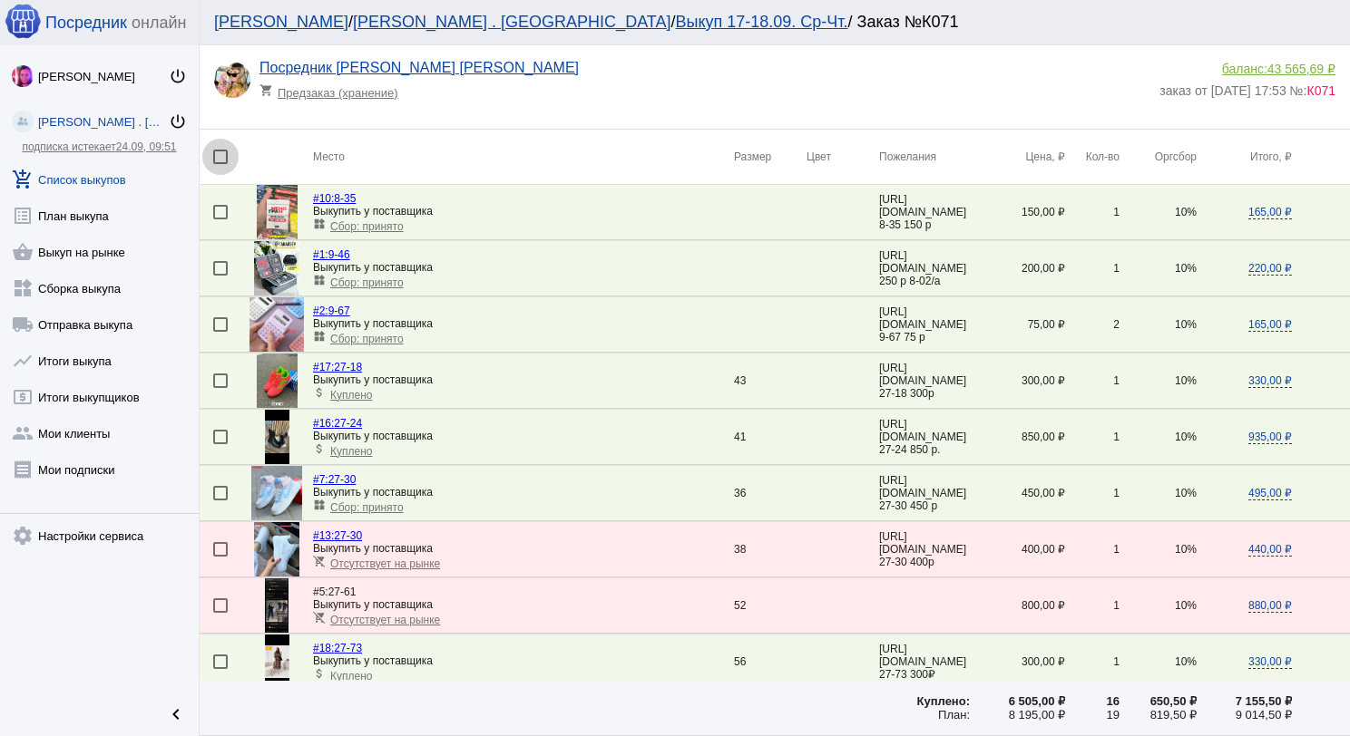
checkbox input "true"
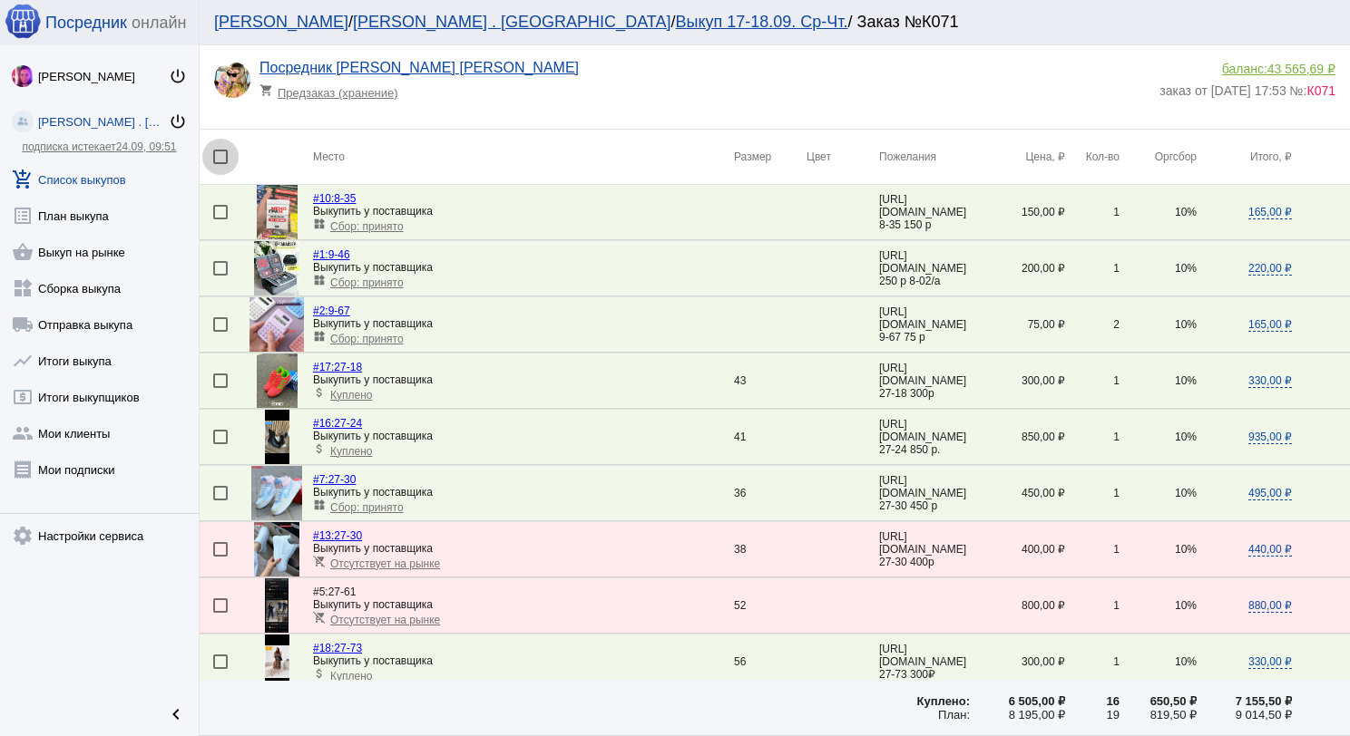
checkbox input "true"
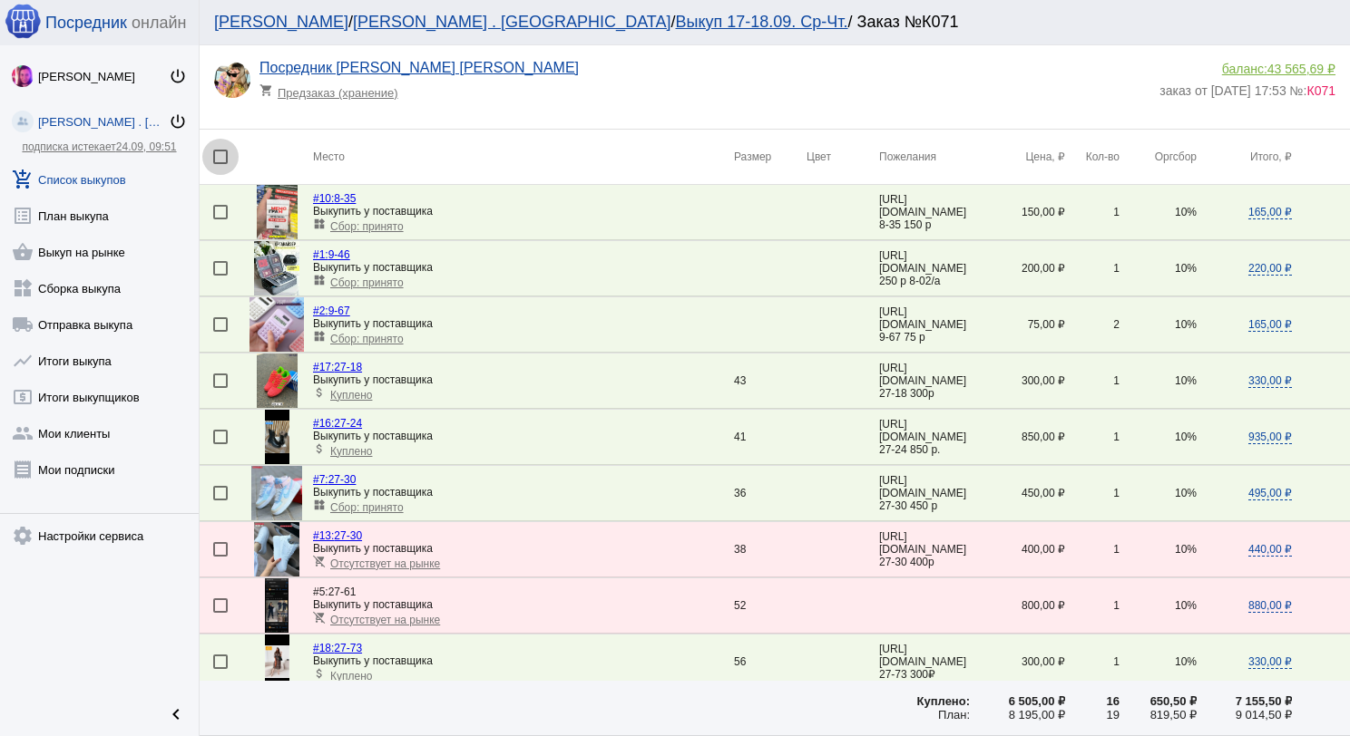
checkbox input "true"
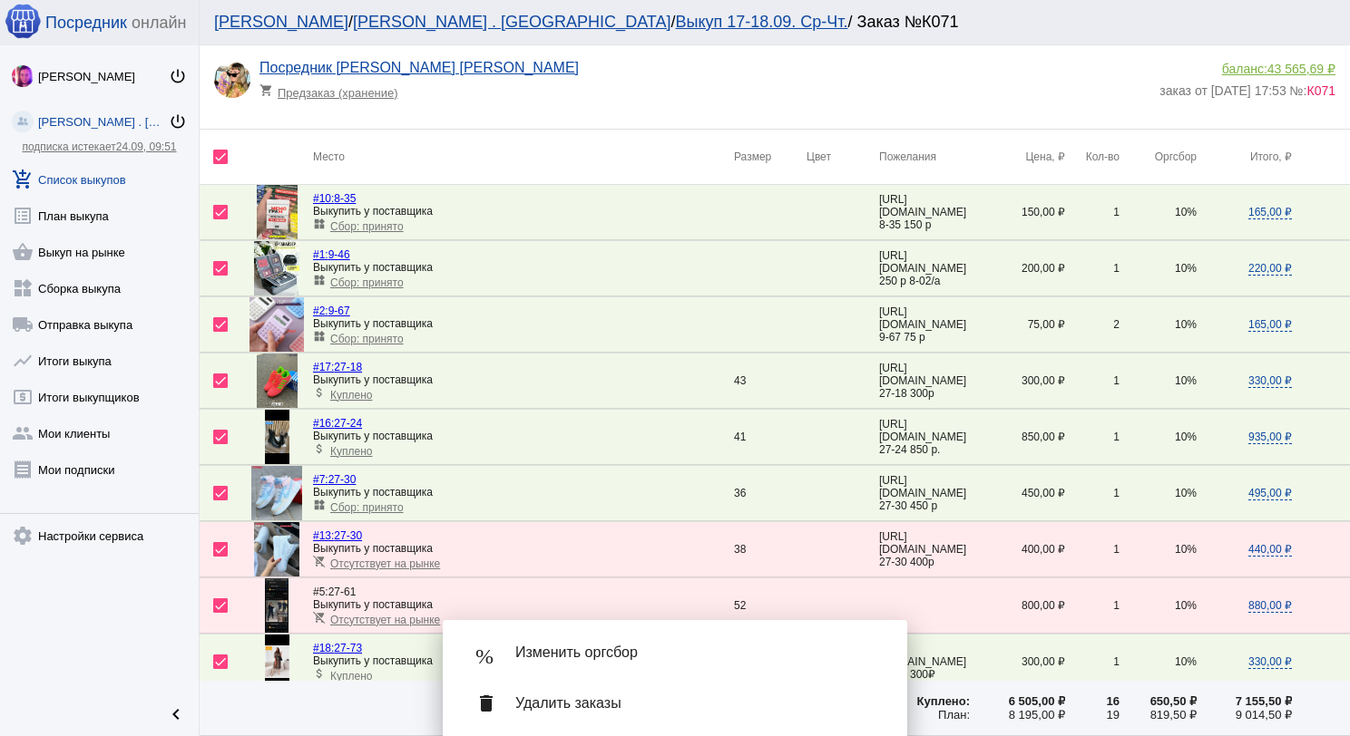
click at [648, 637] on div "% Изменить оргсбор" at bounding box center [674, 653] width 435 height 51
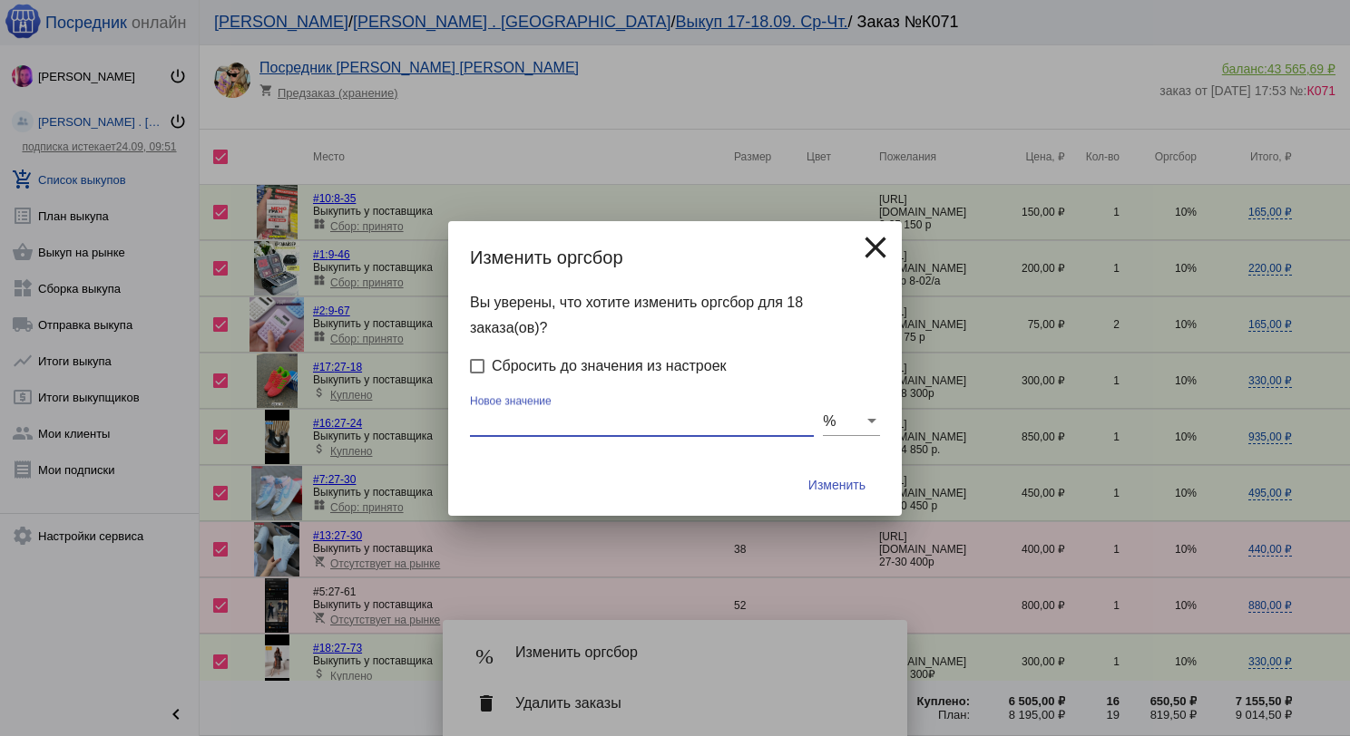
click at [609, 423] on input "Новое значение" at bounding box center [642, 422] width 344 height 16
type input "0"
click at [794, 469] on button "Изменить" at bounding box center [837, 485] width 86 height 33
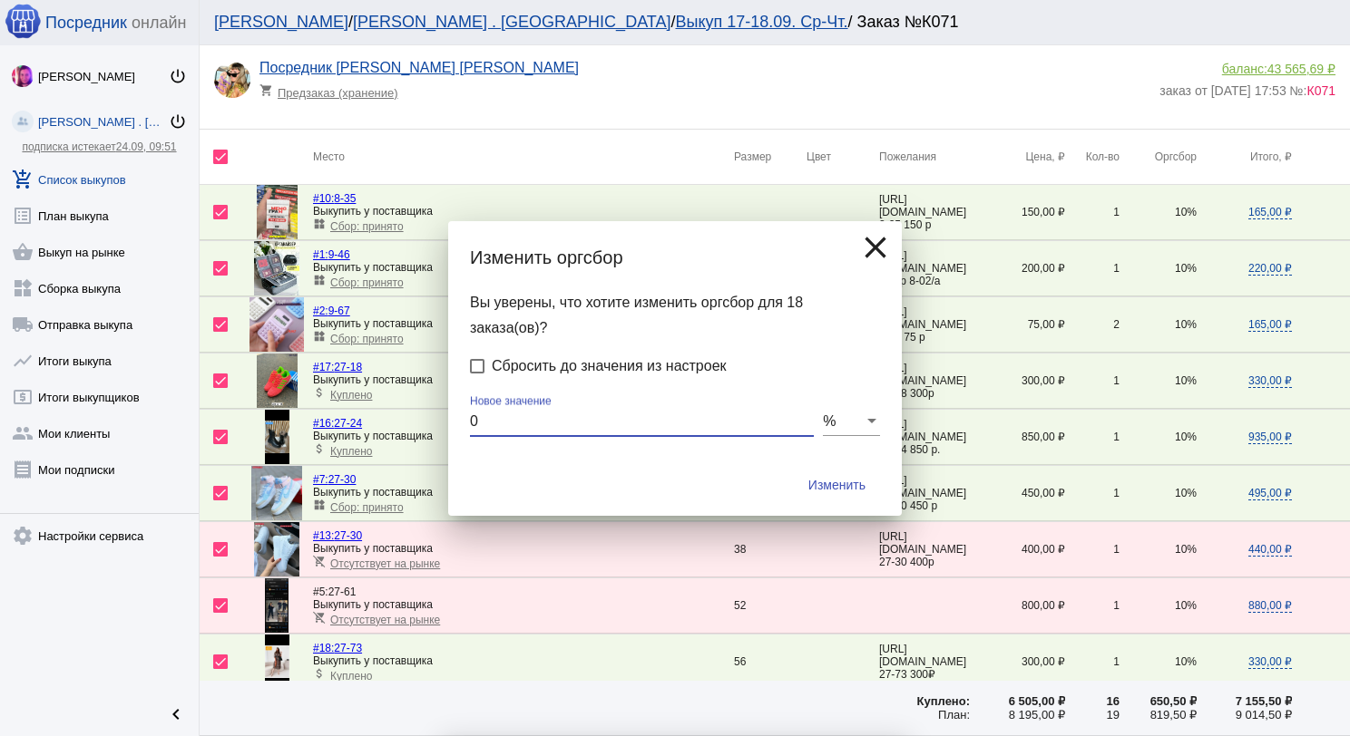
checkbox input "false"
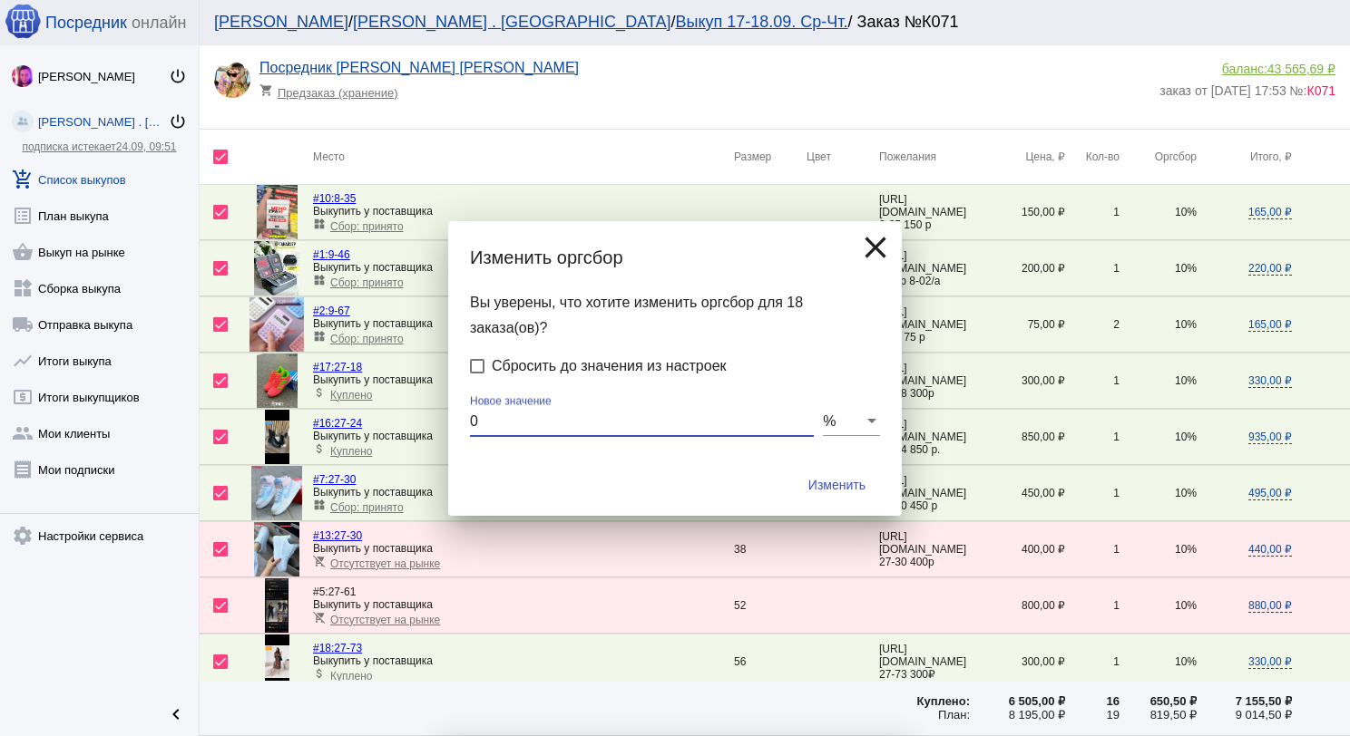
checkbox input "false"
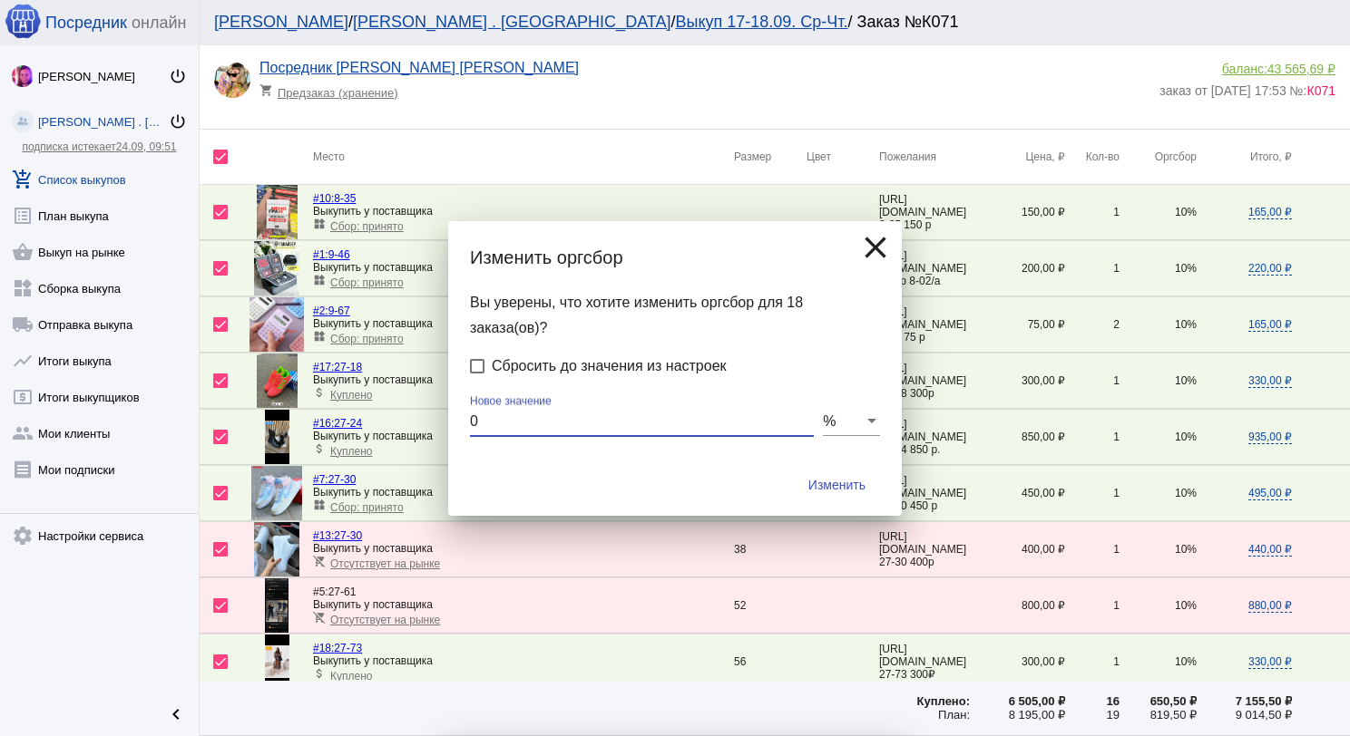
checkbox input "false"
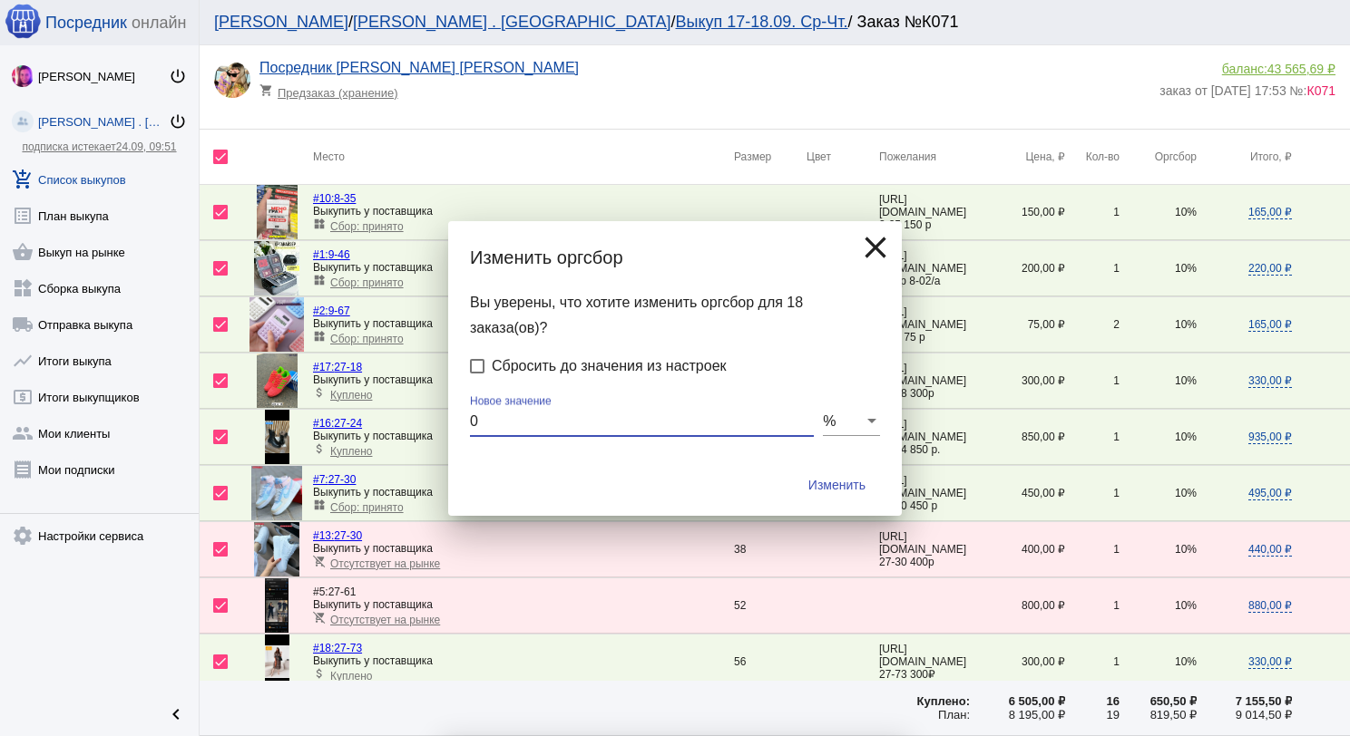
checkbox input "false"
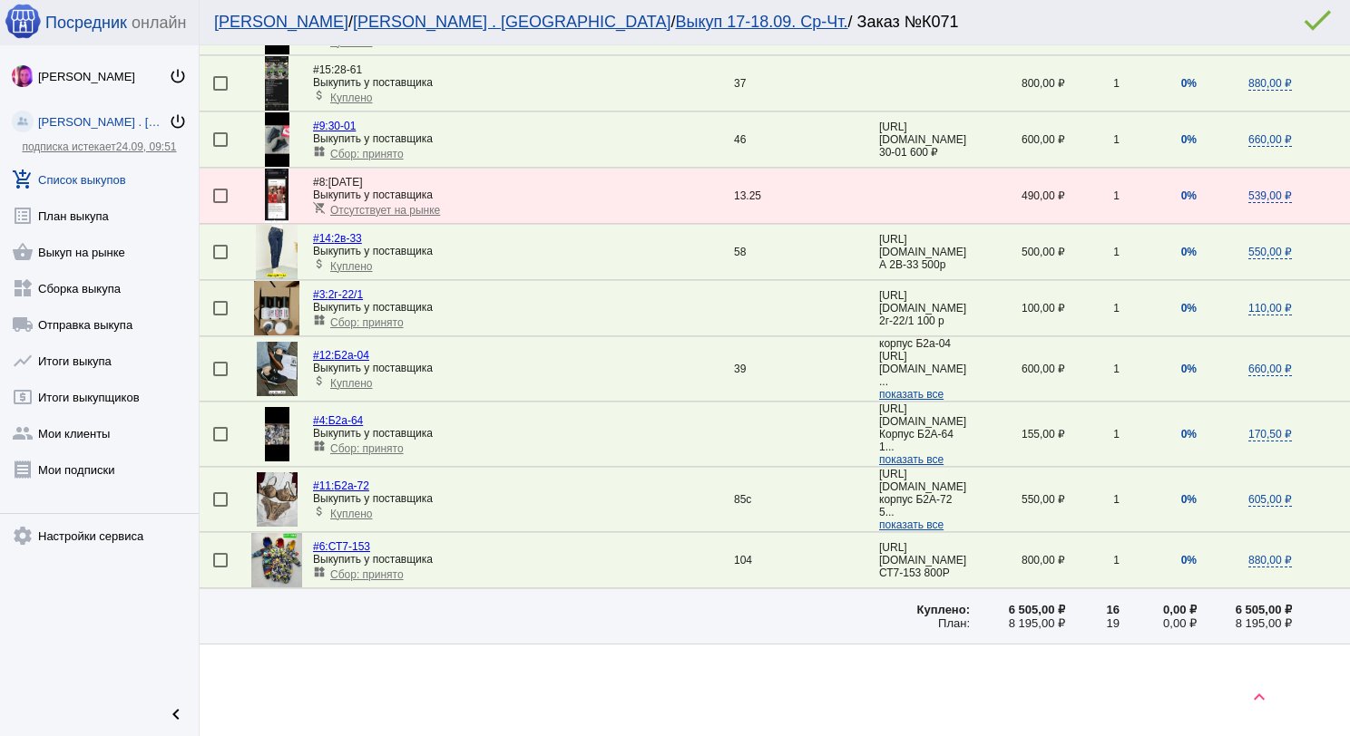
scroll to position [646, 0]
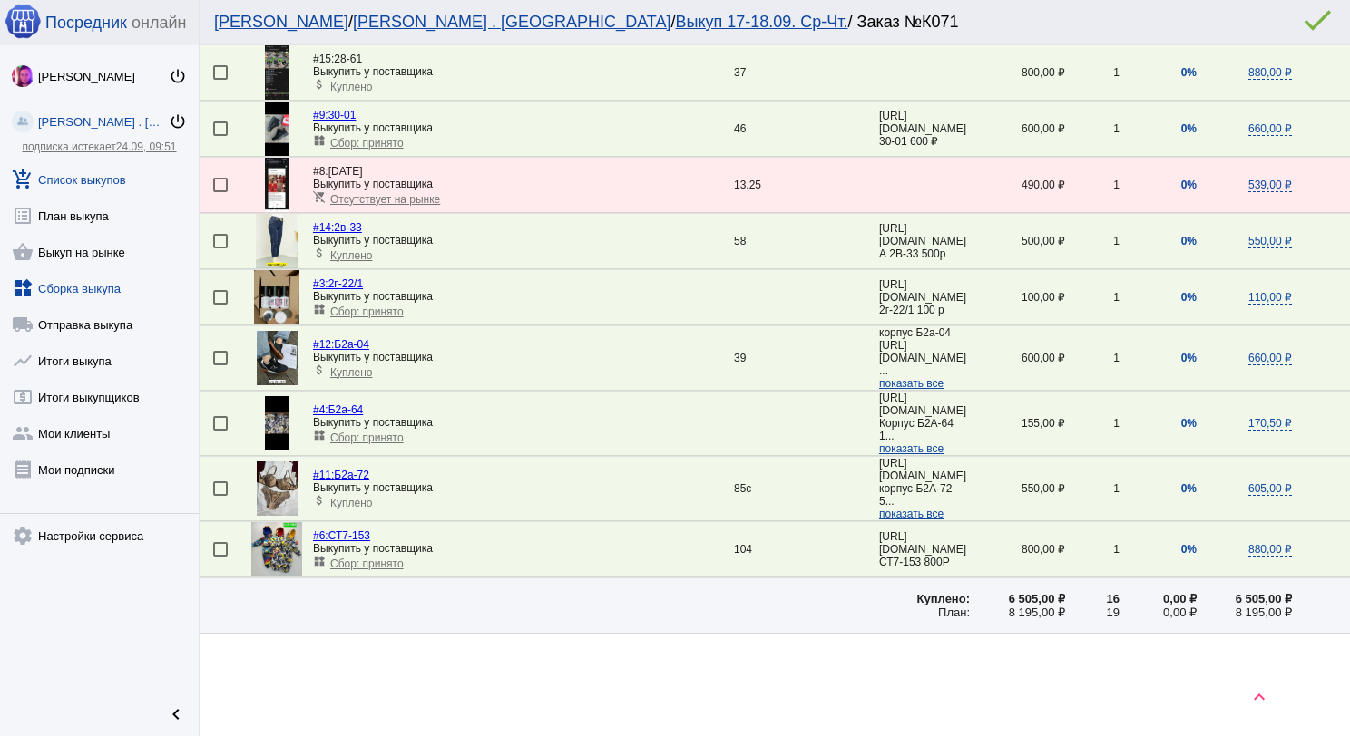
click at [92, 288] on link "widgets Сборка выкупа" at bounding box center [99, 285] width 199 height 36
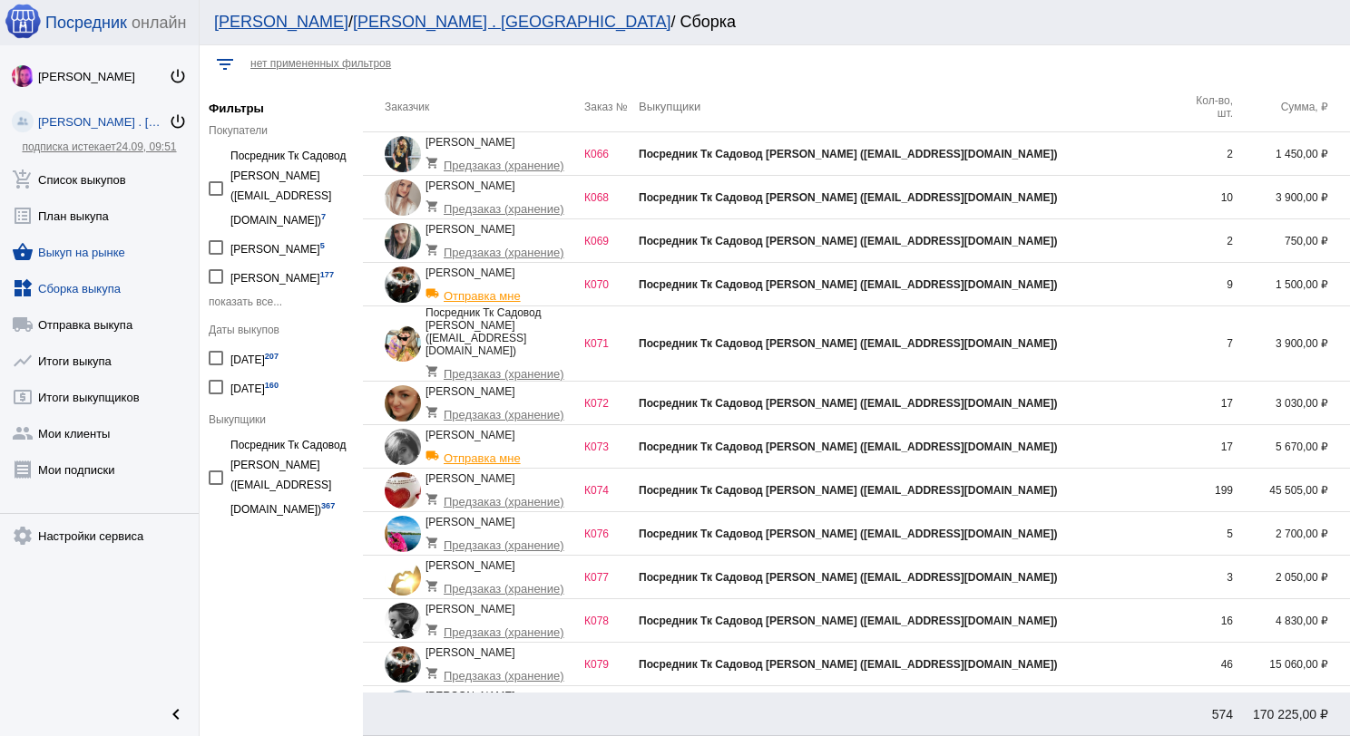
click at [93, 247] on link "shopping_basket Выкуп на рынке" at bounding box center [99, 248] width 199 height 36
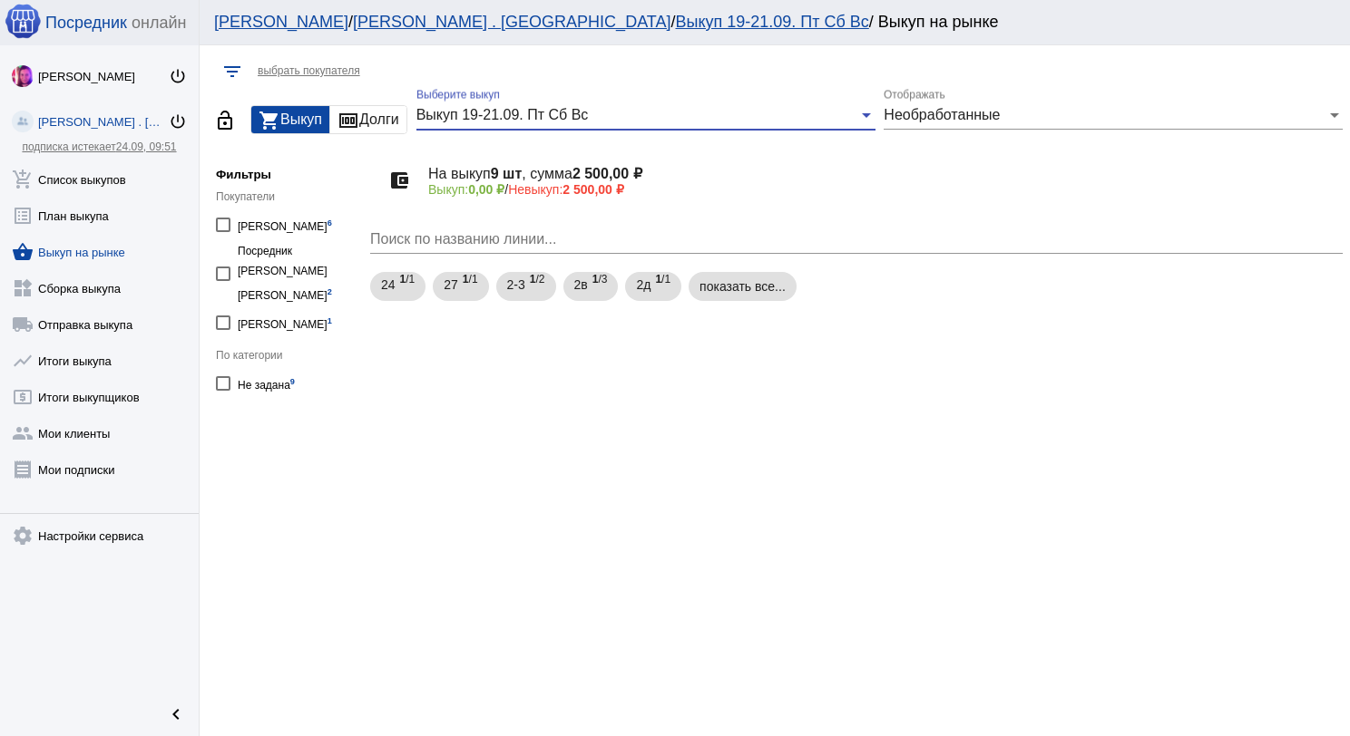
click at [548, 121] on span "Выкуп 19-21.09. Пт Сб Вс" at bounding box center [502, 114] width 172 height 15
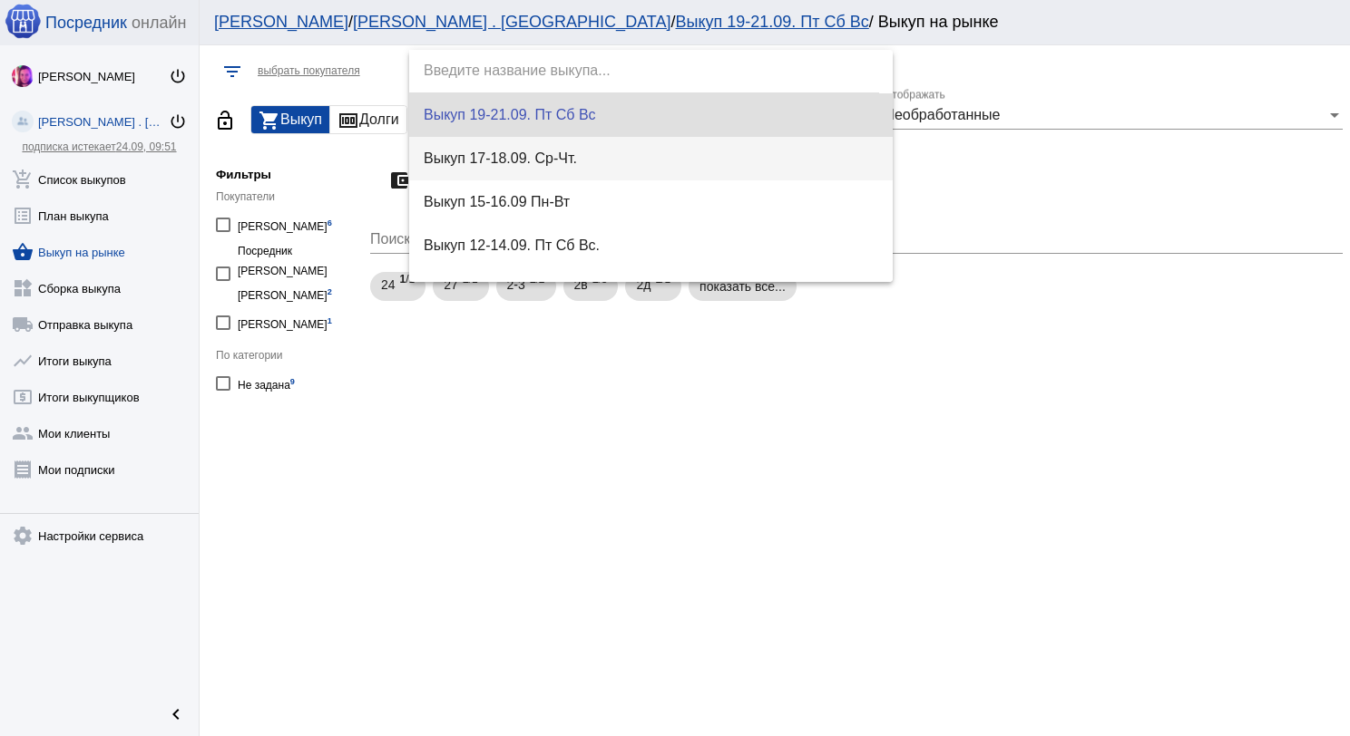
click at [556, 147] on span "Выкуп 17-18.09. Ср-Чт." at bounding box center [651, 159] width 455 height 44
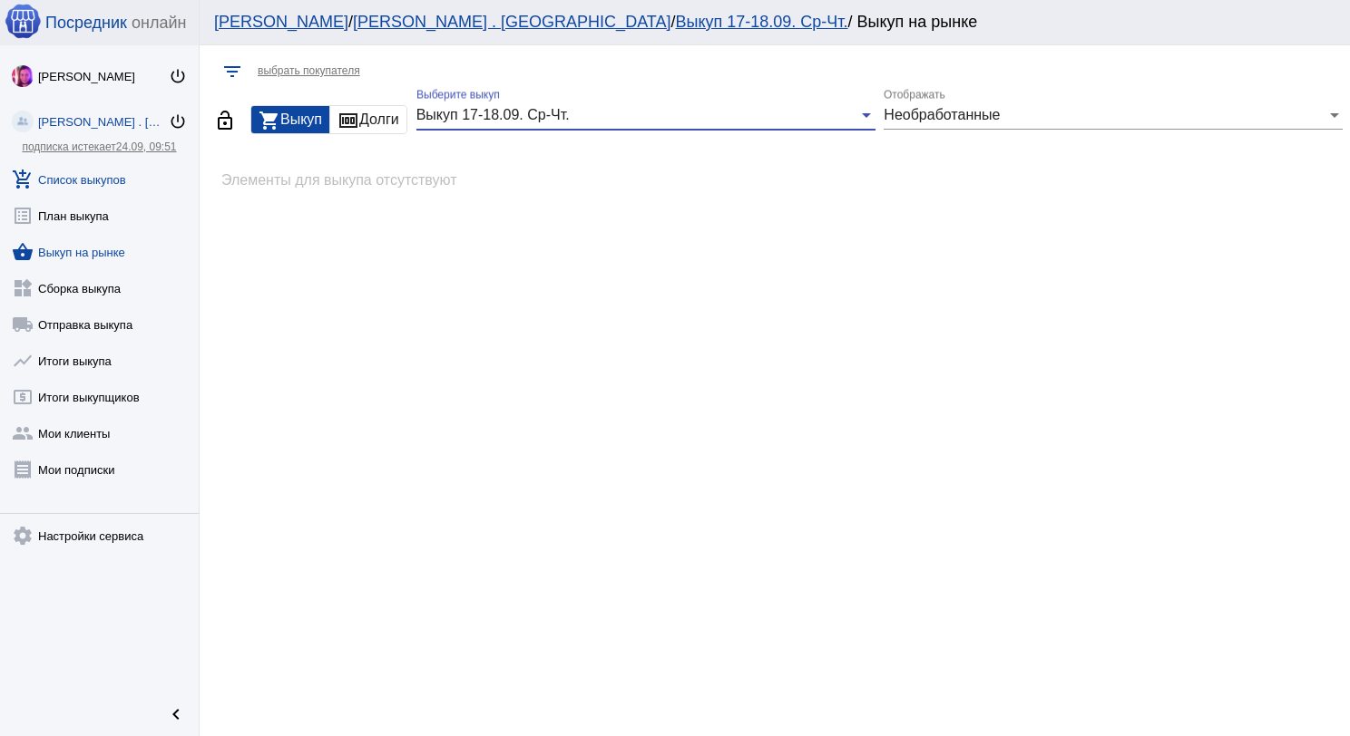
click at [111, 177] on link "add_shopping_cart Список выкупов" at bounding box center [99, 176] width 199 height 36
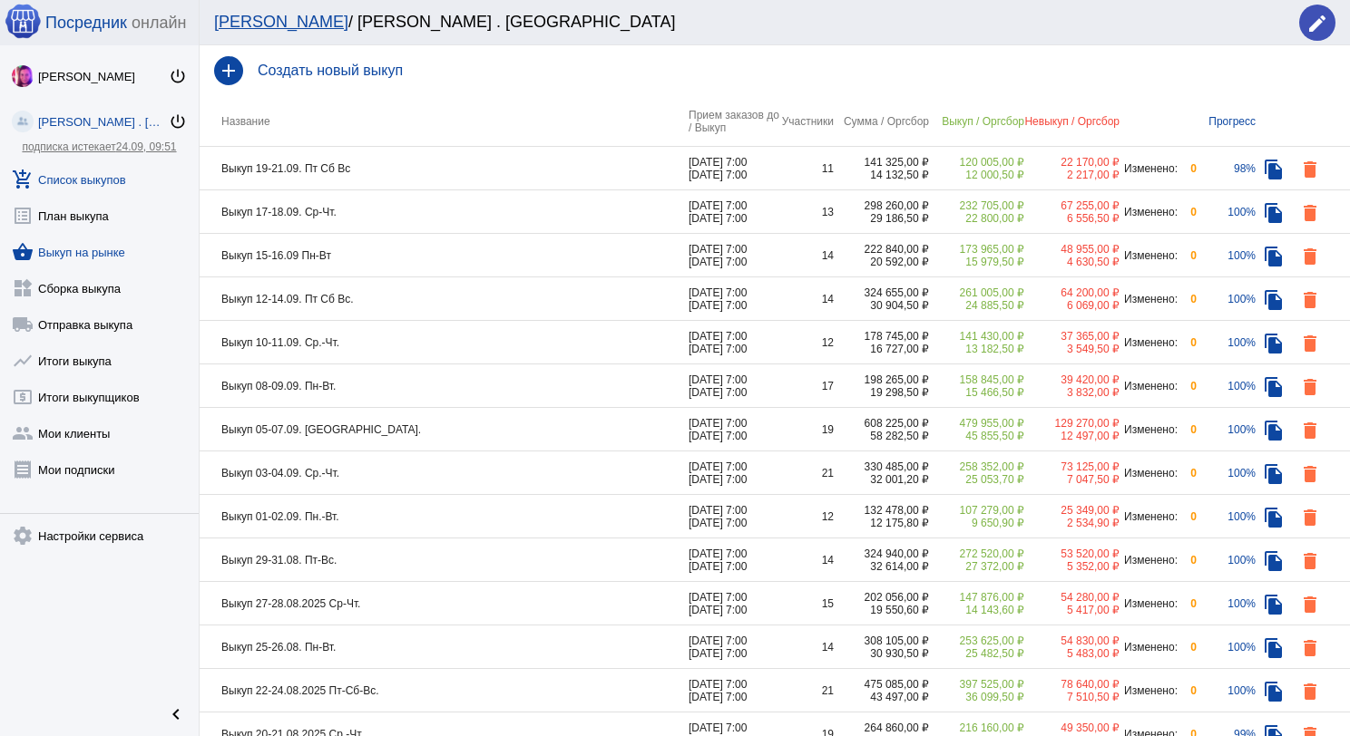
click at [105, 257] on link "shopping_basket Выкуп на рынке" at bounding box center [99, 248] width 199 height 36
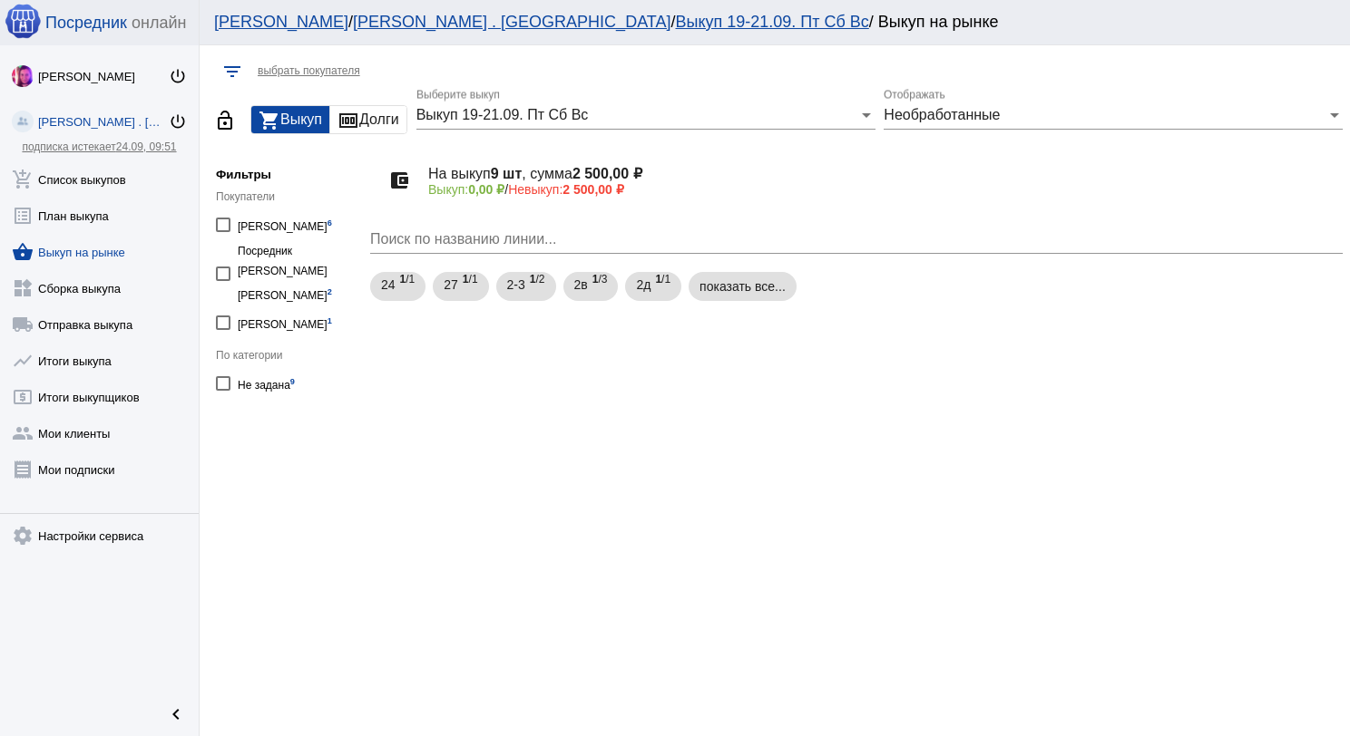
click at [507, 120] on span "Выкуп 19-21.09. Пт Сб Вс" at bounding box center [502, 114] width 172 height 15
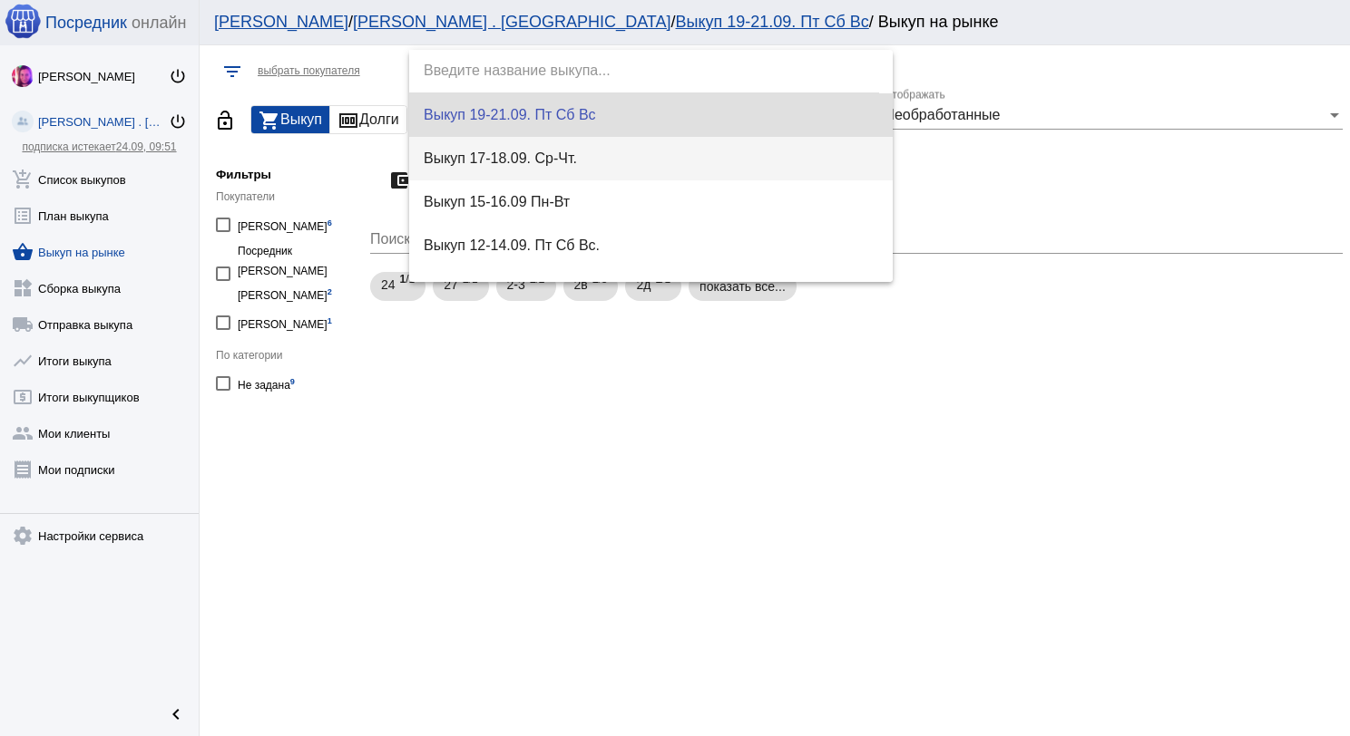
click at [530, 166] on span "Выкуп 17-18.09. Ср-Чт." at bounding box center [651, 159] width 455 height 44
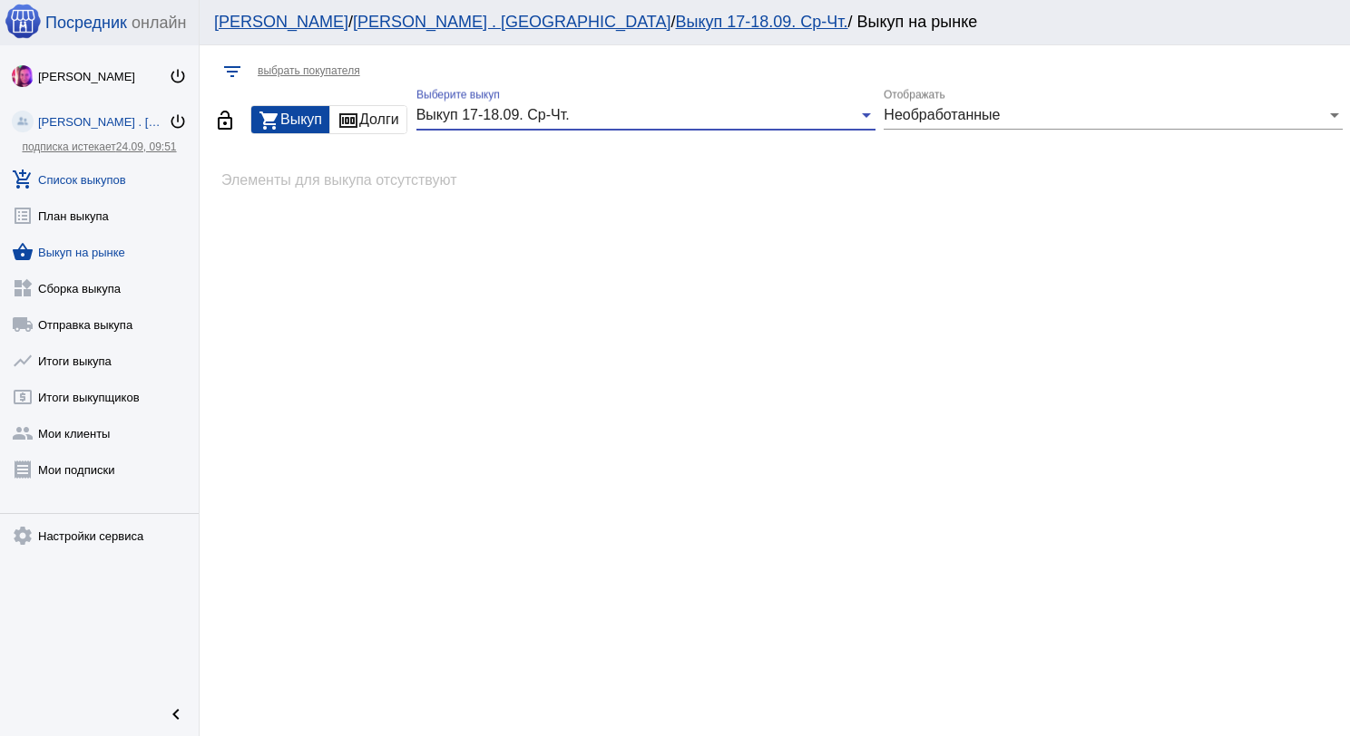
click at [109, 184] on link "add_shopping_cart Список выкупов" at bounding box center [99, 176] width 199 height 36
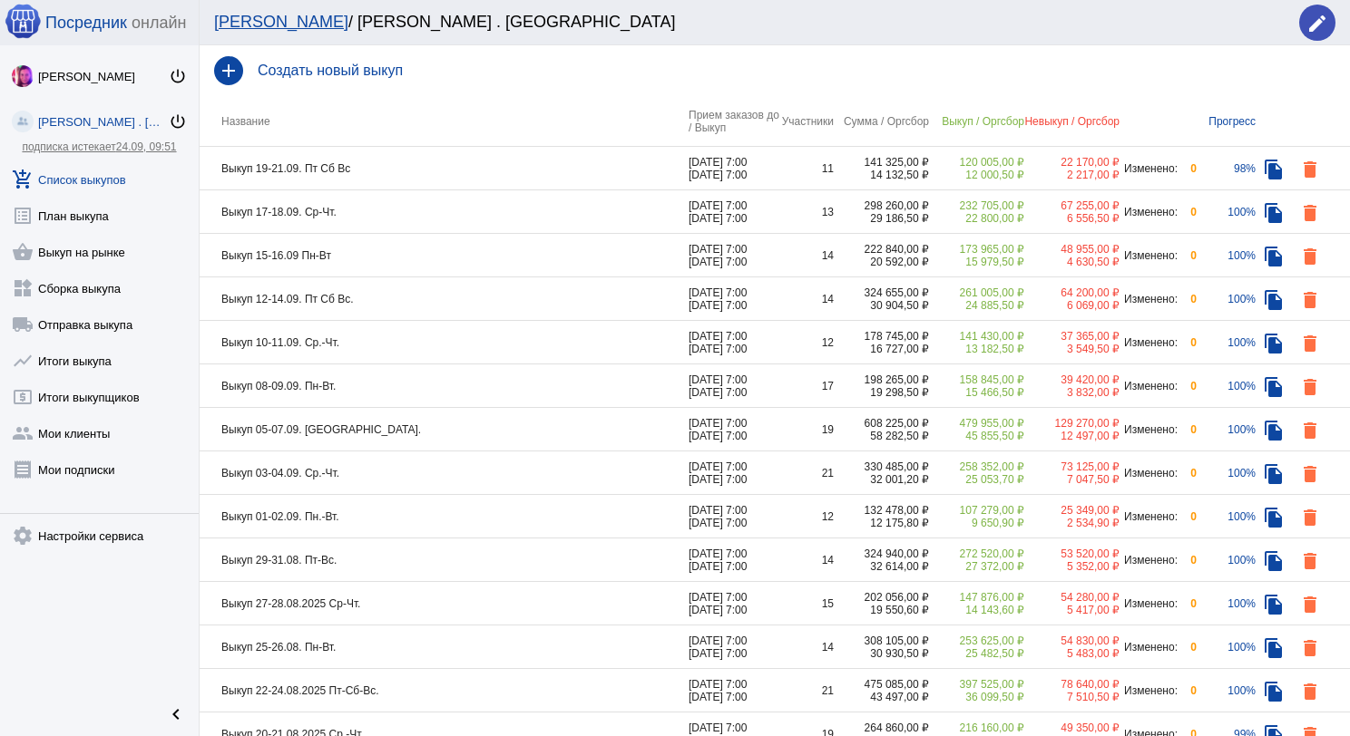
click at [90, 180] on link "add_shopping_cart Список выкупов" at bounding box center [99, 176] width 199 height 36
click at [108, 322] on link "local_shipping Отправка выкупа" at bounding box center [99, 321] width 199 height 36
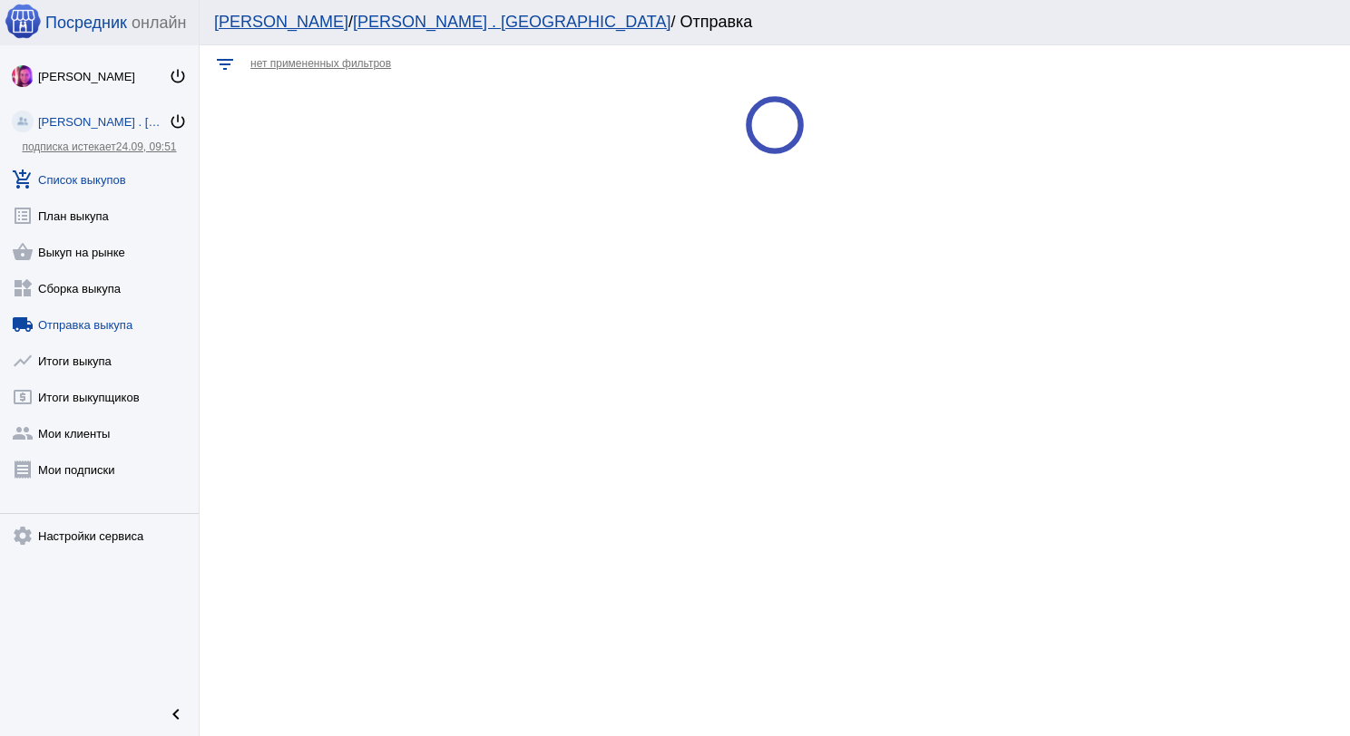
click at [121, 178] on link "add_shopping_cart Список выкупов" at bounding box center [99, 176] width 199 height 36
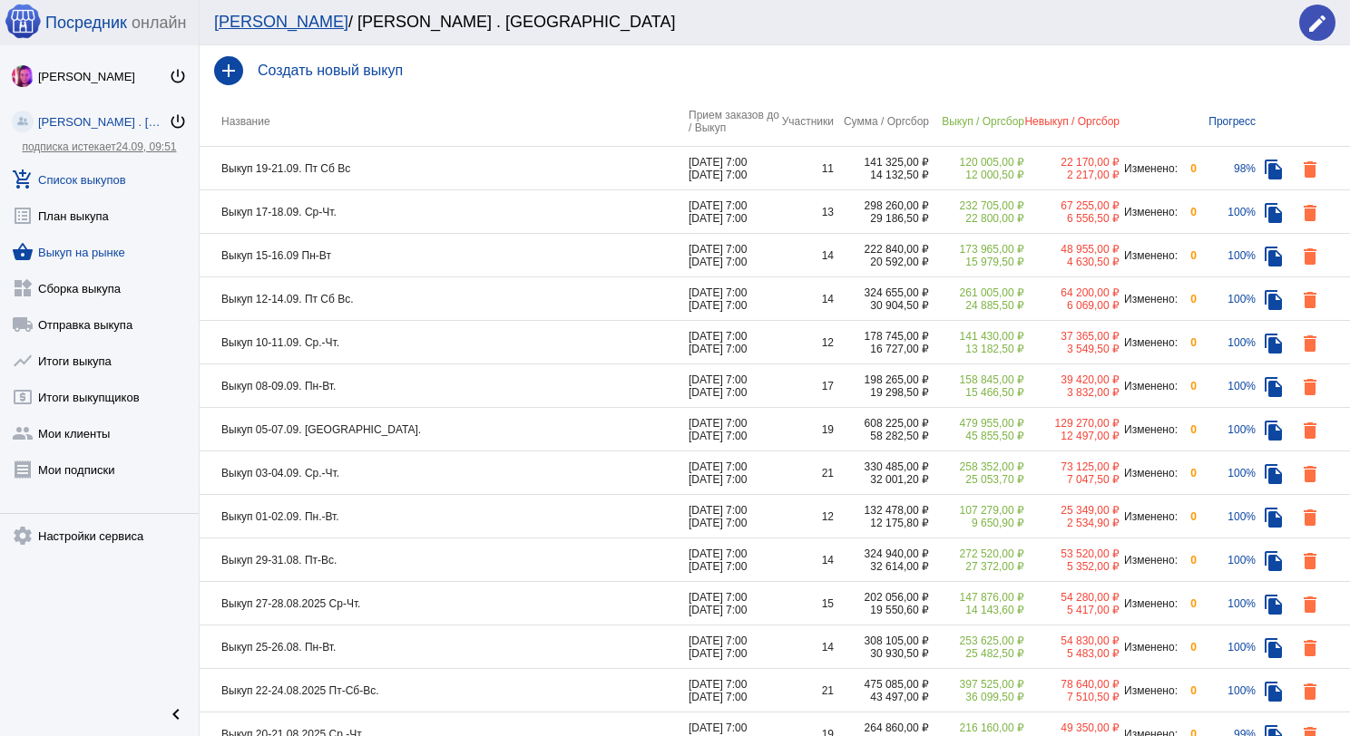
click at [111, 250] on link "shopping_basket Выкуп на рынке" at bounding box center [99, 248] width 199 height 36
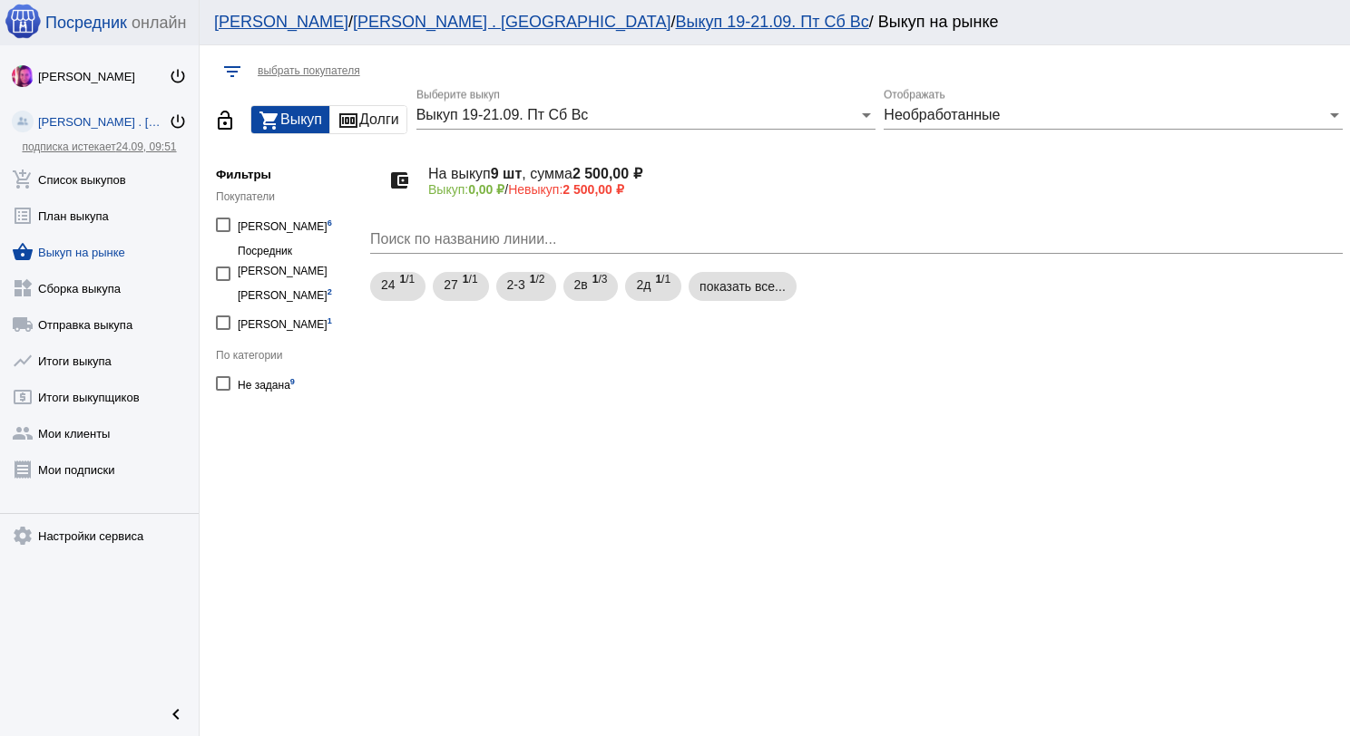
click at [588, 126] on div "Выкуп 19-21.09. Пт Сб Вс Выберите выкуп" at bounding box center [645, 109] width 459 height 41
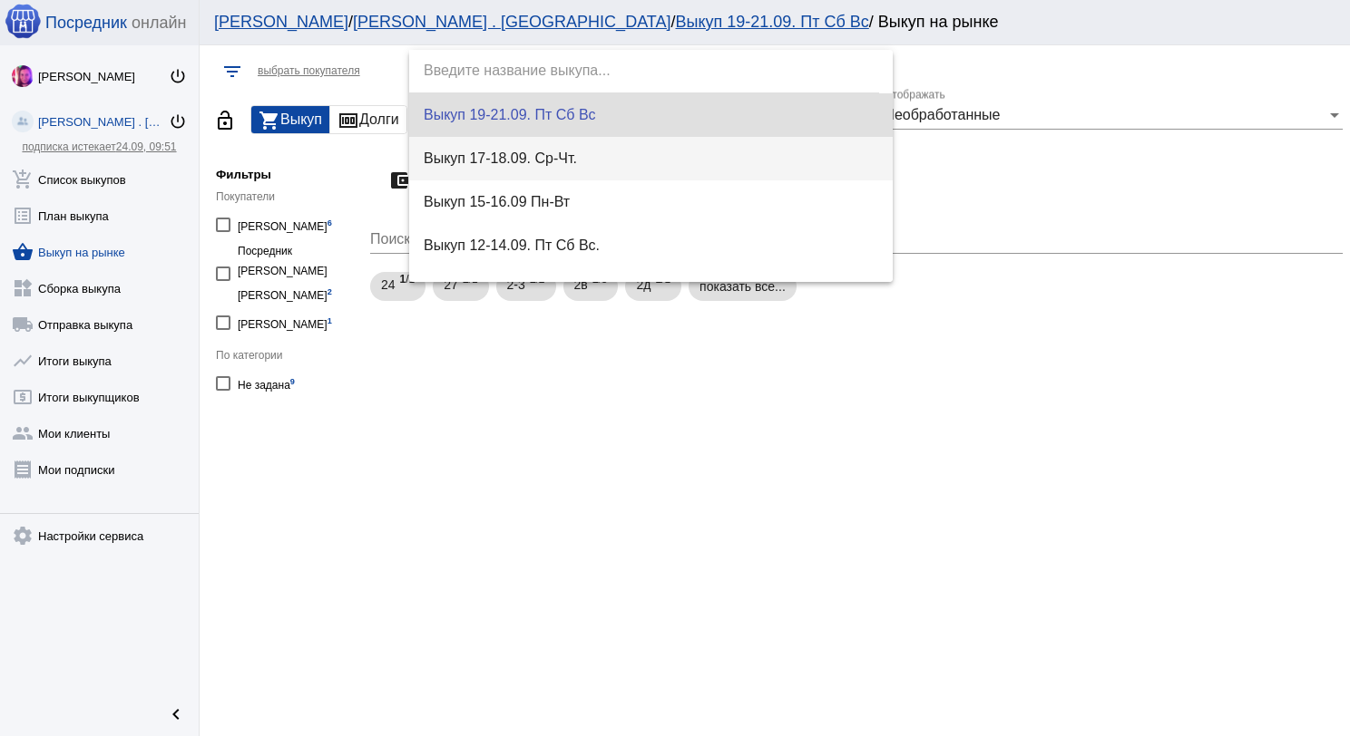
click at [583, 153] on span "Выкуп 17-18.09. Ср-Чт." at bounding box center [651, 159] width 455 height 44
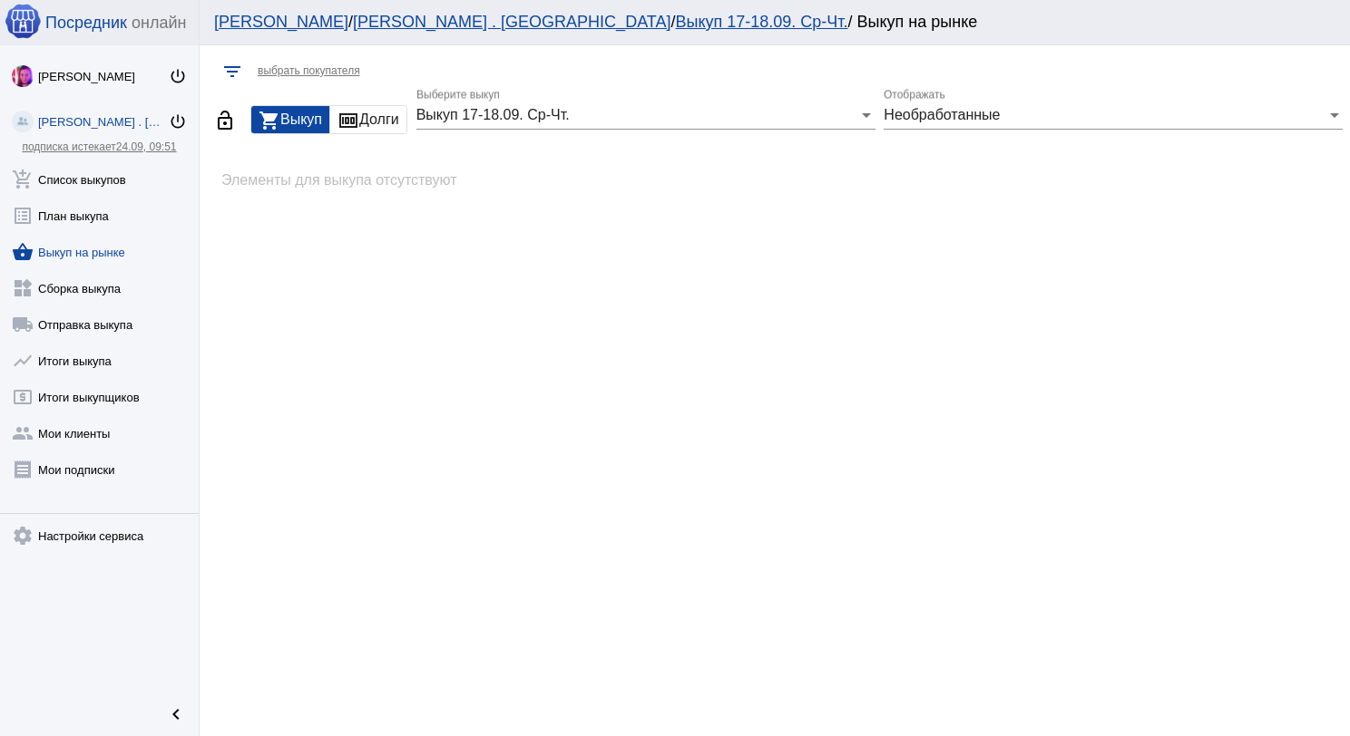
click at [584, 129] on div "Выкуп 17-18.09. Ср-Чт. Выберите выкуп" at bounding box center [645, 109] width 459 height 41
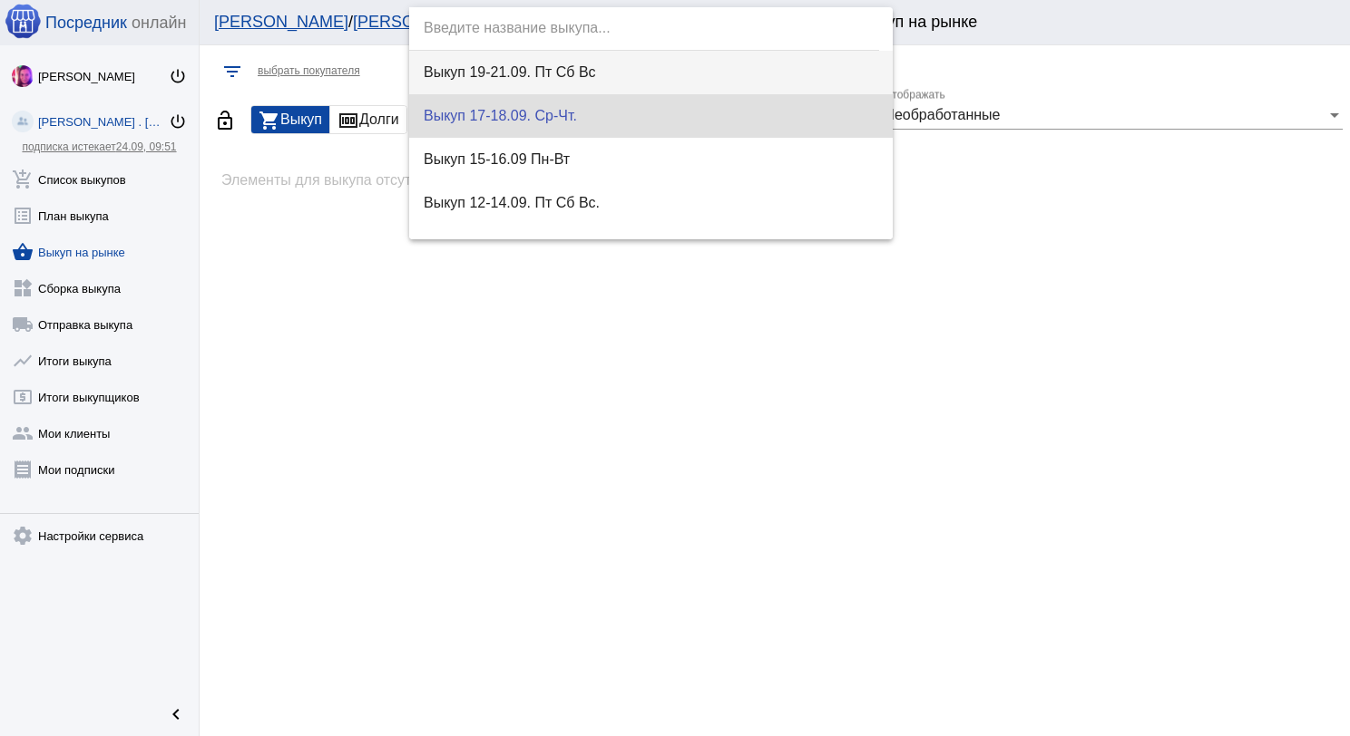
click at [580, 91] on span "Выкуп 19-21.09. Пт Сб Вс" at bounding box center [651, 73] width 455 height 44
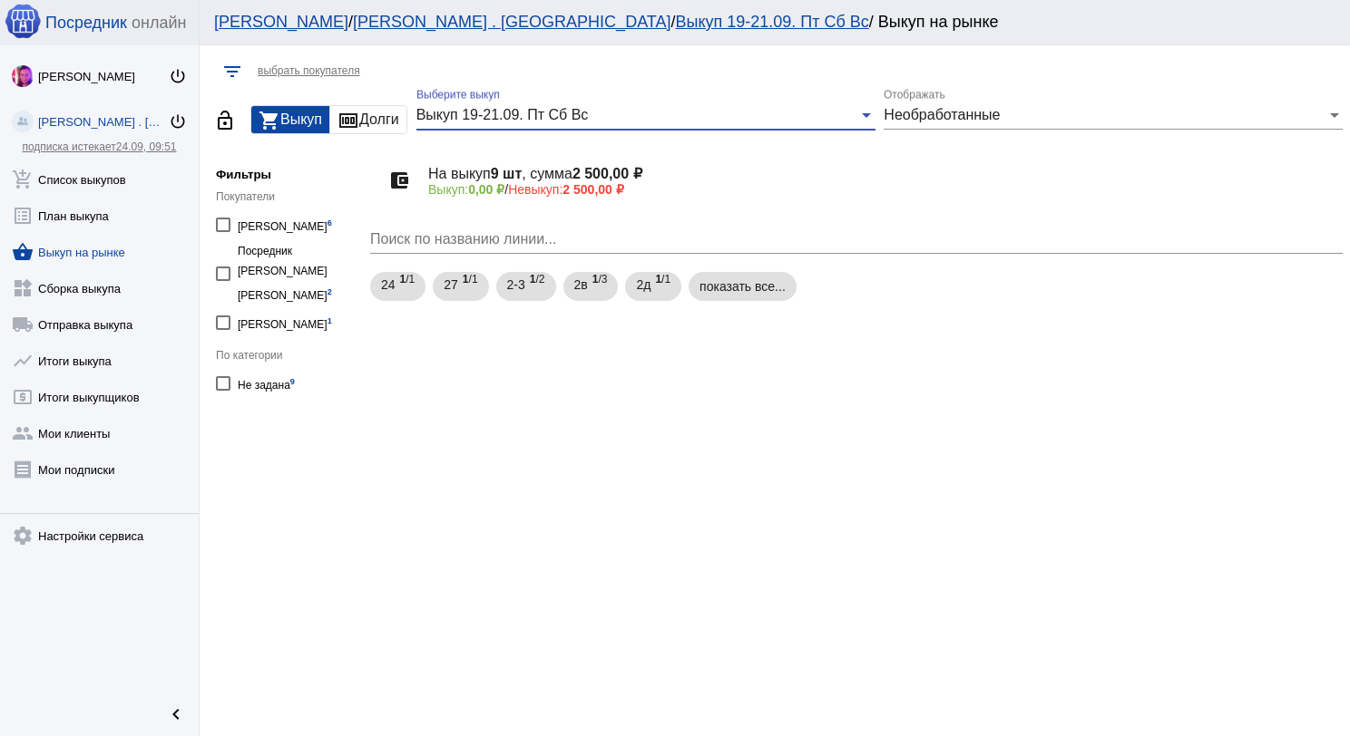
click at [589, 118] on span "Выкуп 19-21.09. Пт Сб Вс" at bounding box center [502, 114] width 172 height 15
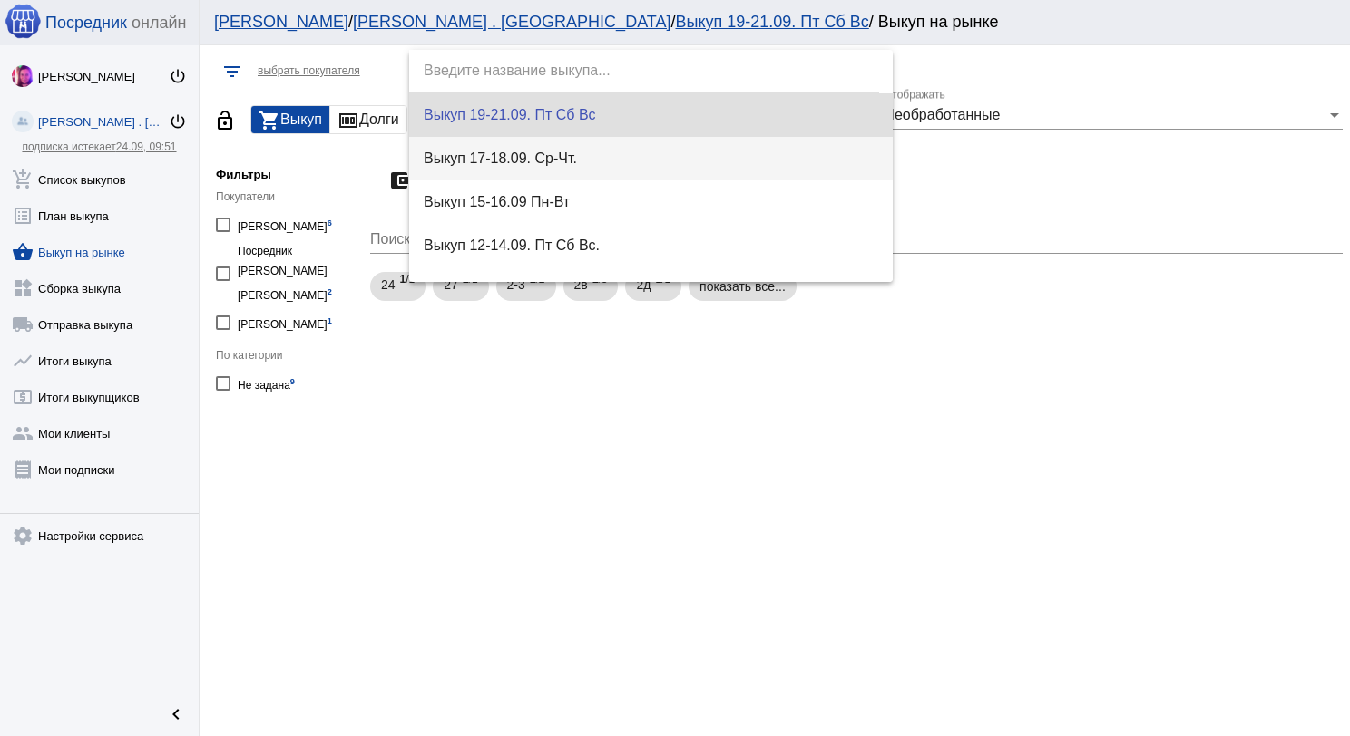
click at [600, 152] on span "Выкуп 17-18.09. Ср-Чт." at bounding box center [651, 159] width 455 height 44
